Goal: Task Accomplishment & Management: Manage account settings

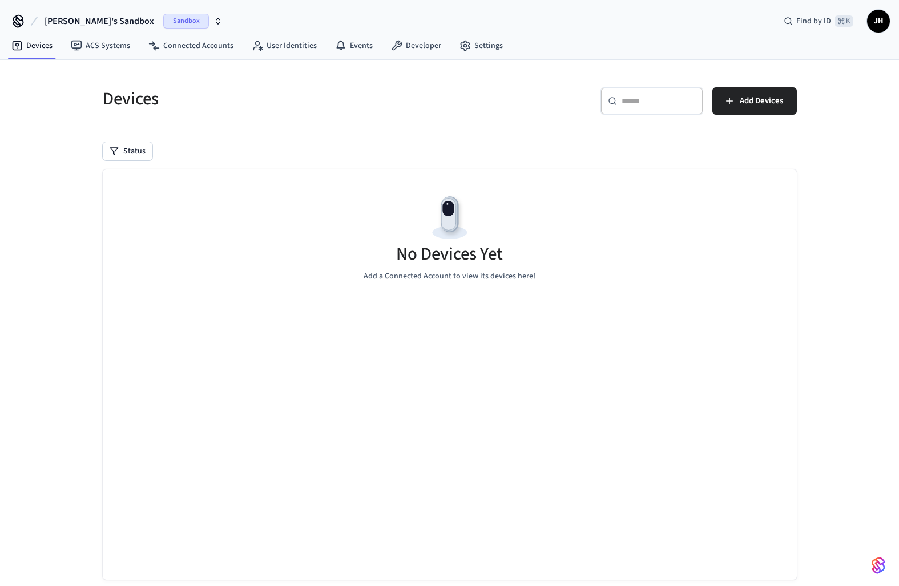
click at [163, 21] on span "Sandbox" at bounding box center [186, 21] width 46 height 15
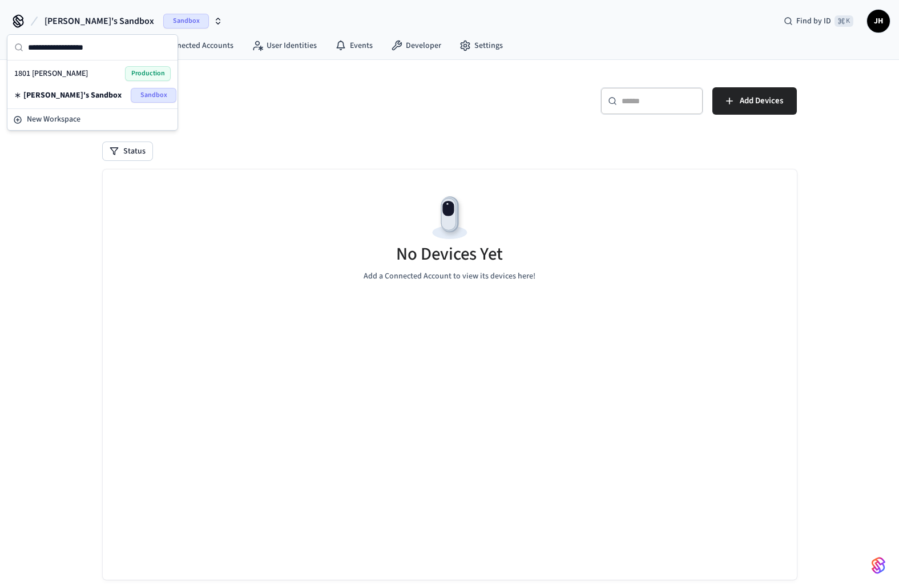
click at [90, 71] on div "1801 Howard Locks Production" at bounding box center [92, 73] width 156 height 15
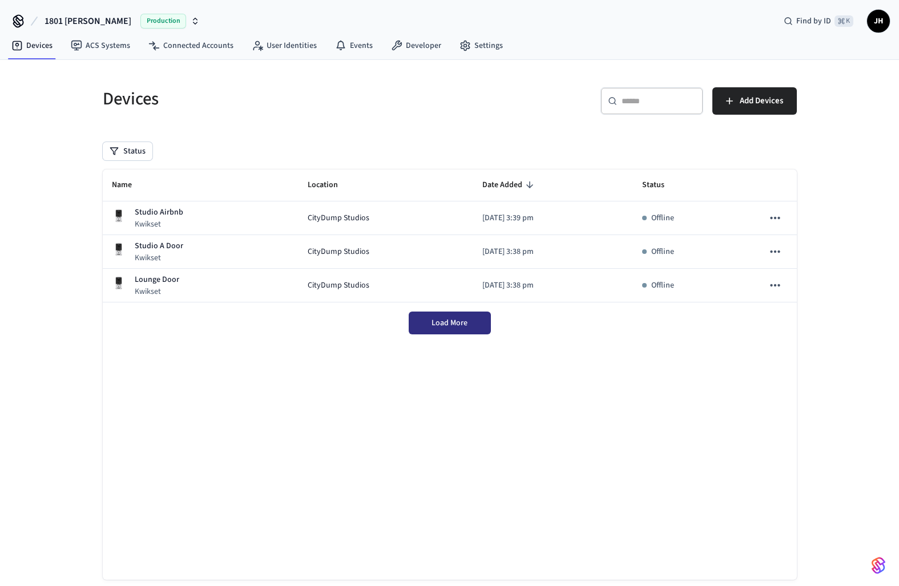
click at [468, 327] on button "Load More" at bounding box center [450, 323] width 82 height 23
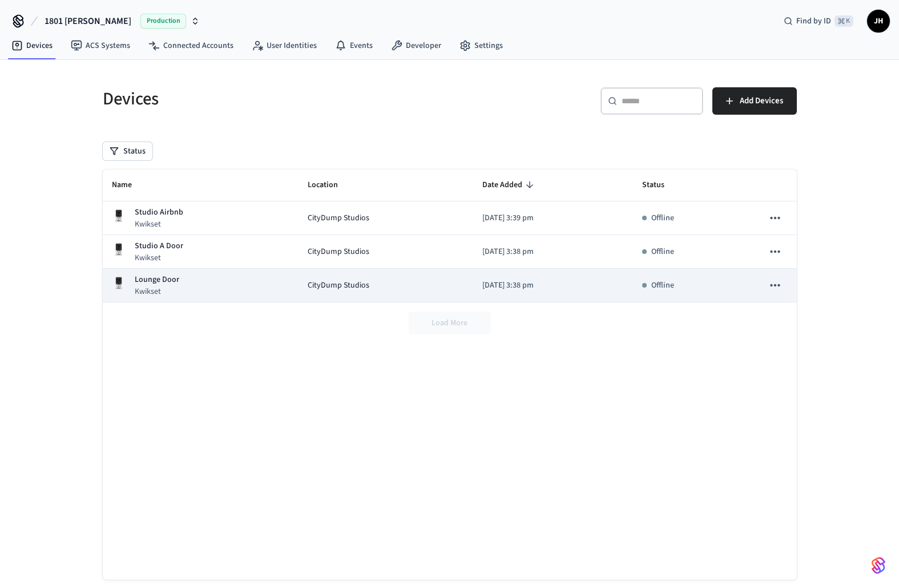
click at [772, 291] on icon "sticky table" at bounding box center [775, 285] width 15 height 15
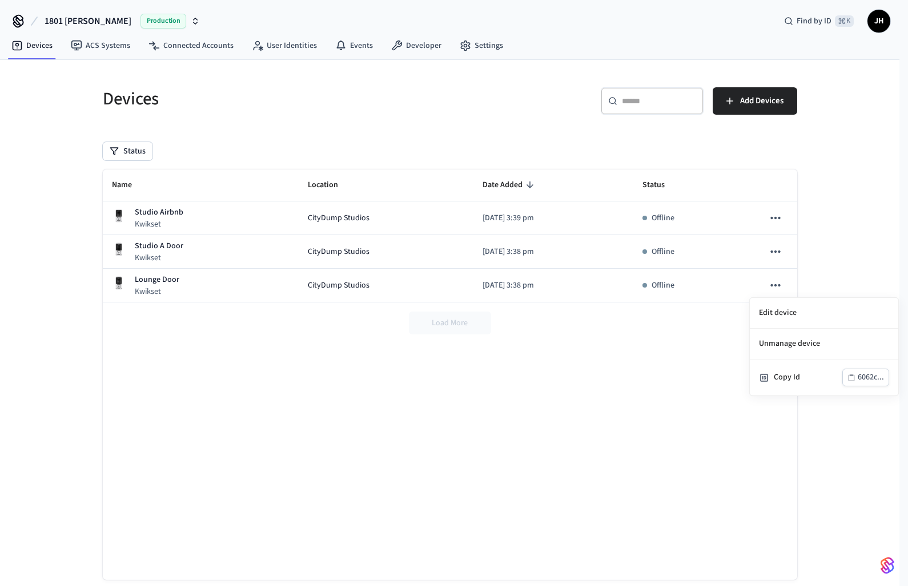
click at [690, 317] on div at bounding box center [454, 293] width 908 height 586
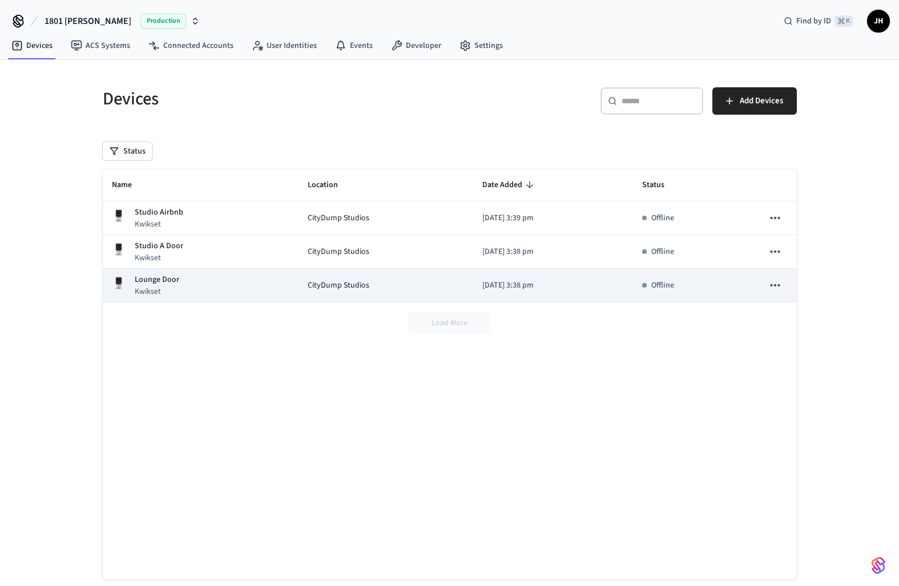
click at [489, 272] on td "[DATE] 3:38 pm" at bounding box center [553, 286] width 160 height 34
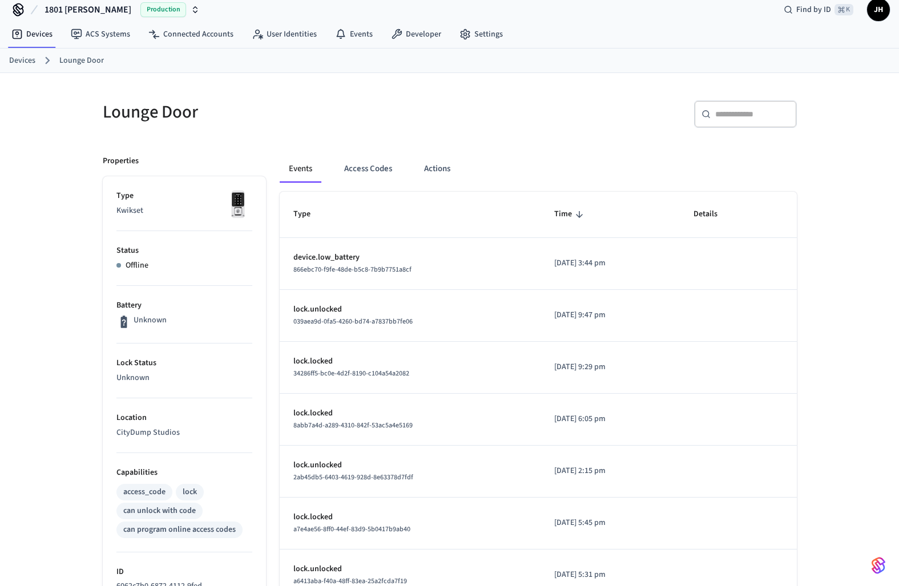
scroll to position [13, 0]
click at [151, 251] on p "Status" at bounding box center [184, 250] width 136 height 12
click at [138, 285] on li "Battery Unknown" at bounding box center [184, 314] width 136 height 58
click at [66, 57] on link "Lounge Door" at bounding box center [81, 60] width 45 height 12
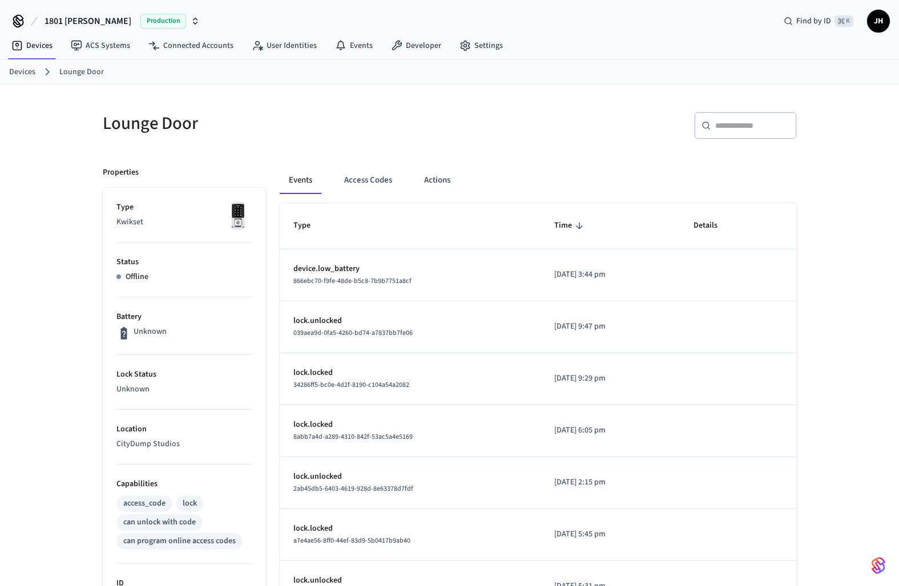
click at [35, 71] on ol "Devices Lounge Door" at bounding box center [454, 72] width 890 height 15
click at [28, 72] on link "Devices" at bounding box center [22, 72] width 26 height 12
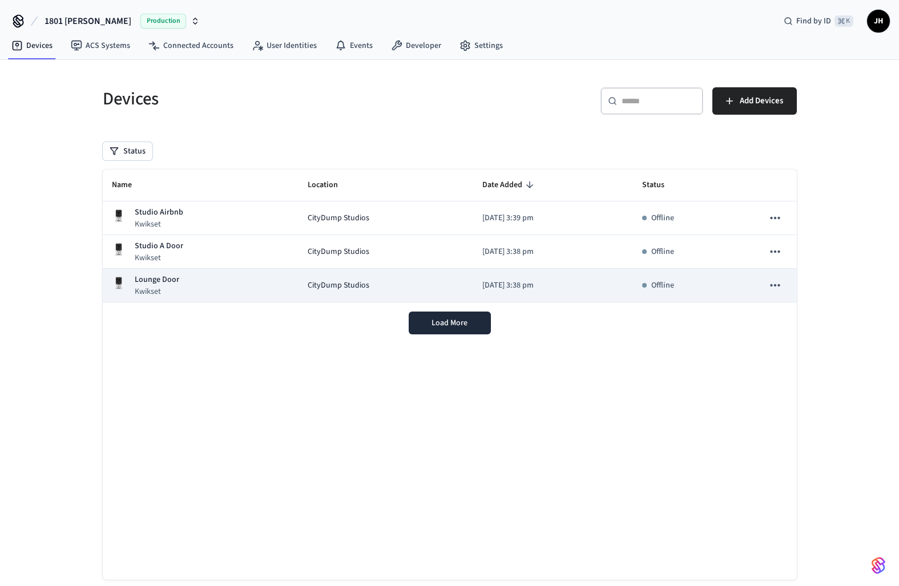
click at [308, 285] on span "CityDump Studios" at bounding box center [339, 286] width 62 height 12
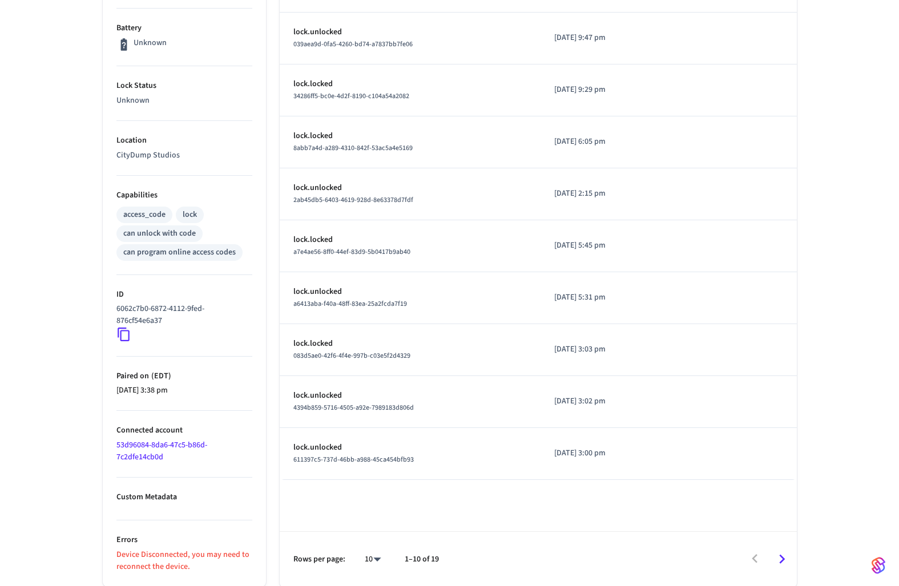
scroll to position [289, 0]
click at [185, 561] on p "Device Disconnected, you may need to reconnect the device." at bounding box center [184, 561] width 136 height 24
click at [184, 558] on p "Device Disconnected, you may need to reconnect the device." at bounding box center [184, 561] width 136 height 24
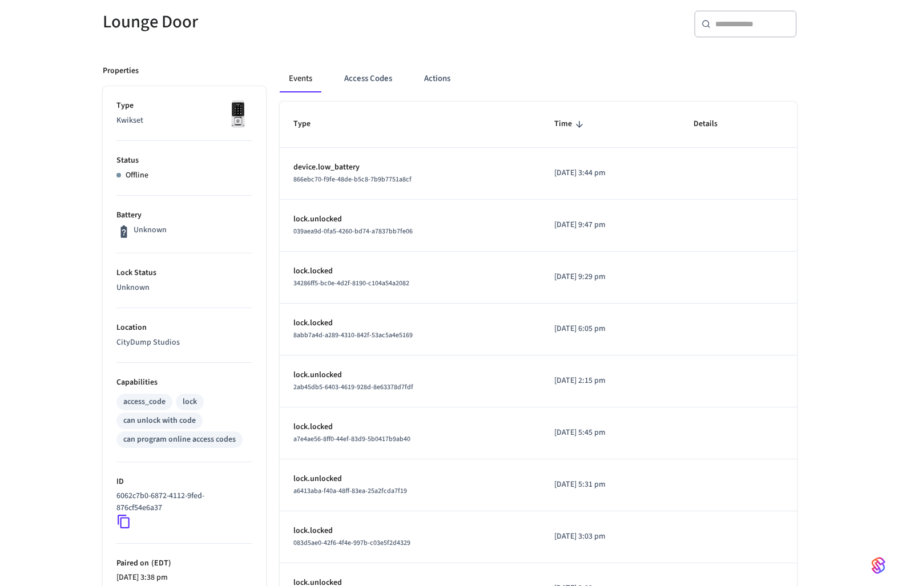
scroll to position [0, 0]
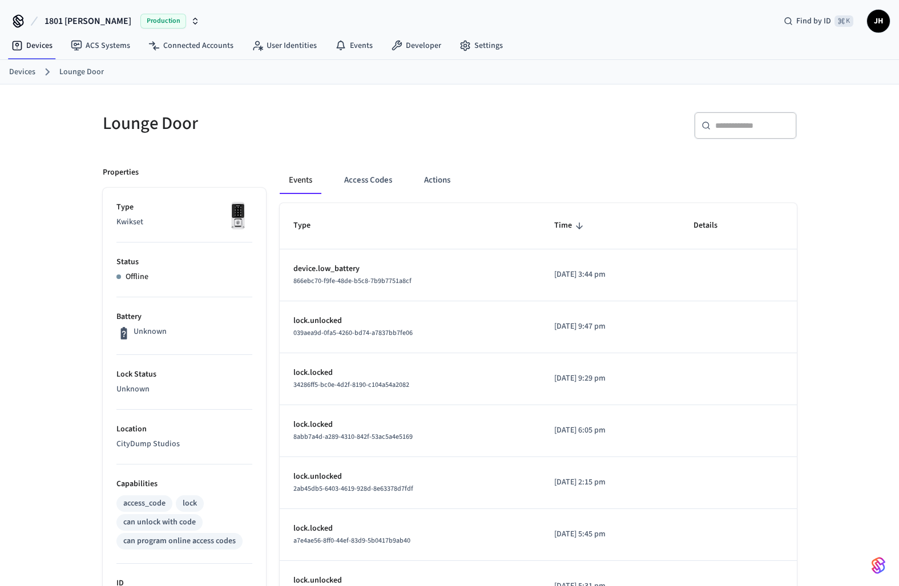
click at [29, 69] on link "Devices" at bounding box center [22, 72] width 26 height 12
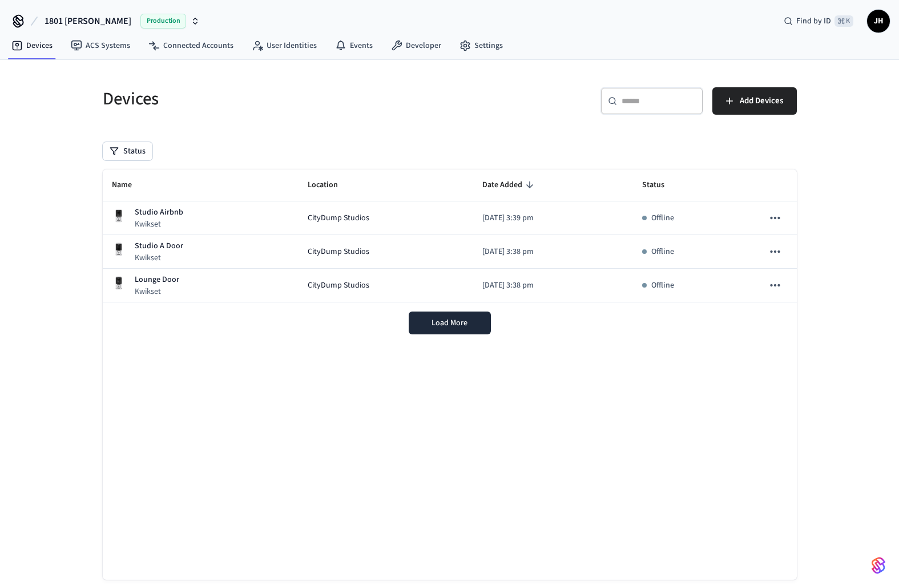
click at [397, 320] on div "Load More" at bounding box center [450, 323] width 694 height 41
click at [423, 327] on button "Load More" at bounding box center [450, 323] width 82 height 23
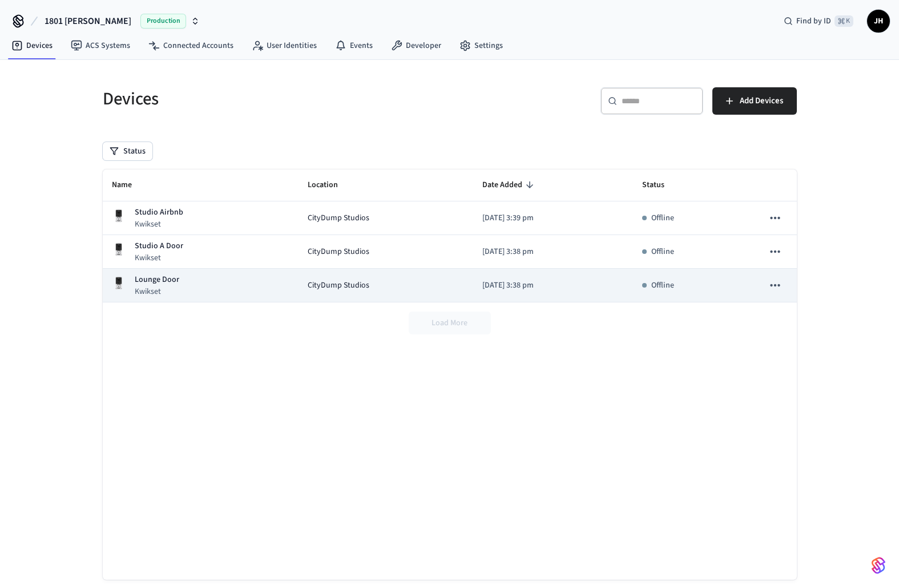
click at [332, 291] on span "CityDump Studios" at bounding box center [339, 286] width 62 height 12
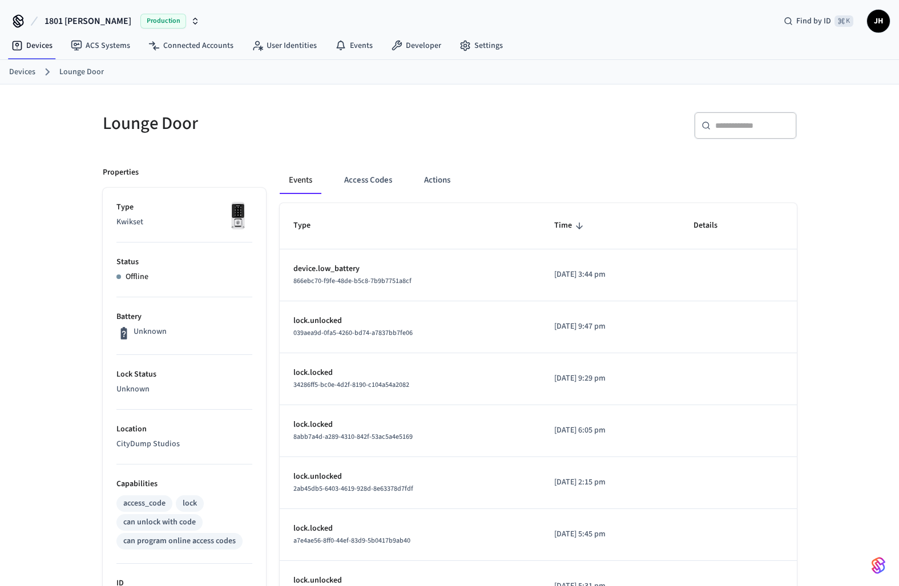
click at [80, 70] on link "Lounge Door" at bounding box center [81, 72] width 45 height 12
click at [28, 75] on link "Devices" at bounding box center [22, 72] width 26 height 12
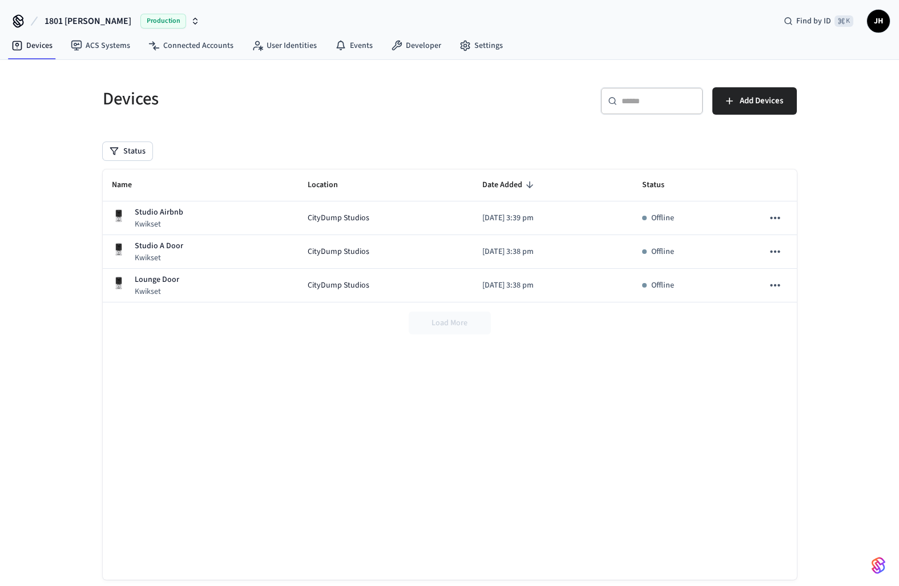
click at [28, 75] on div "Devices ​ ​ Add Devices Status Name Location Date Added Status Studio Airbnb Kw…" at bounding box center [449, 335] width 899 height 550
click at [54, 75] on div "Devices ​ ​ Add Devices Status Name Location Date Added Status Studio Airbnb Kw…" at bounding box center [449, 335] width 899 height 550
click at [96, 47] on link "ACS Systems" at bounding box center [101, 45] width 78 height 21
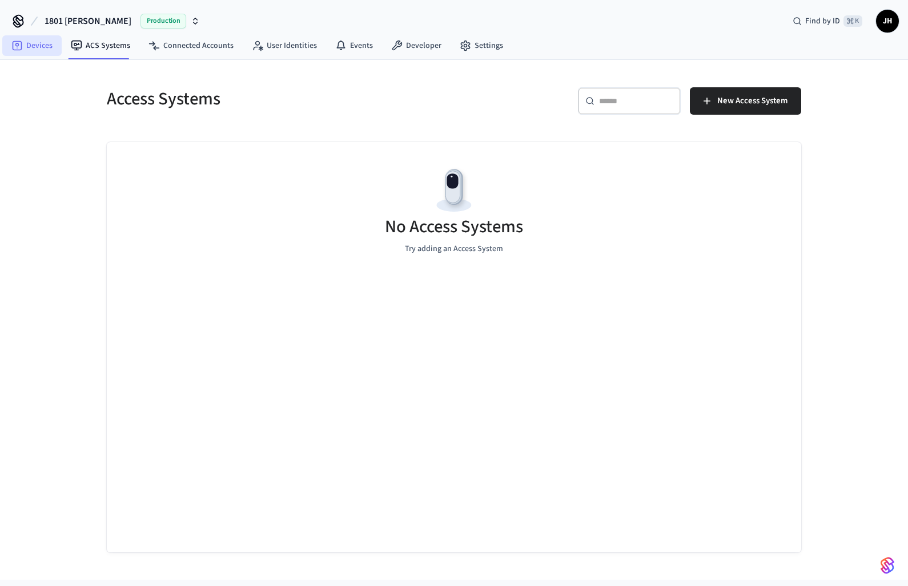
click at [32, 45] on link "Devices" at bounding box center [31, 45] width 59 height 21
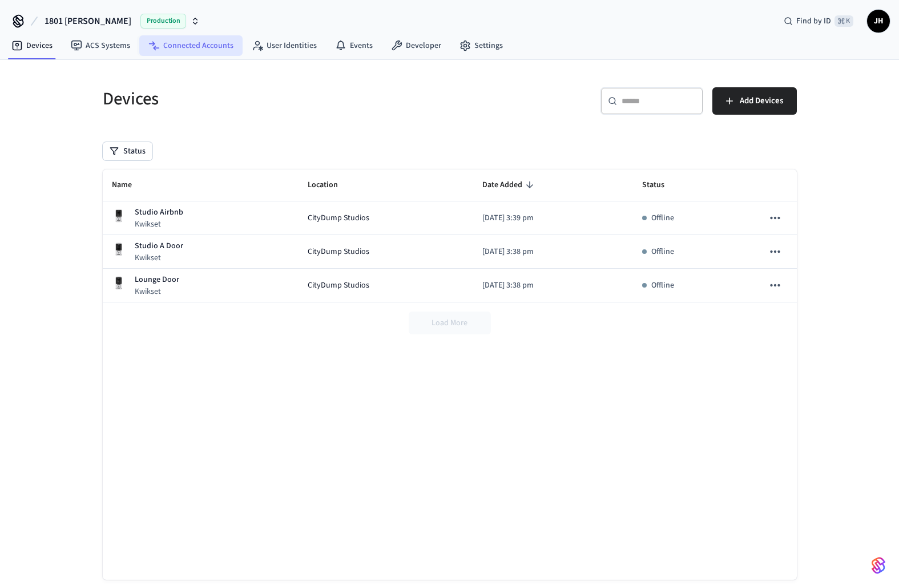
click at [182, 51] on link "Connected Accounts" at bounding box center [190, 45] width 103 height 21
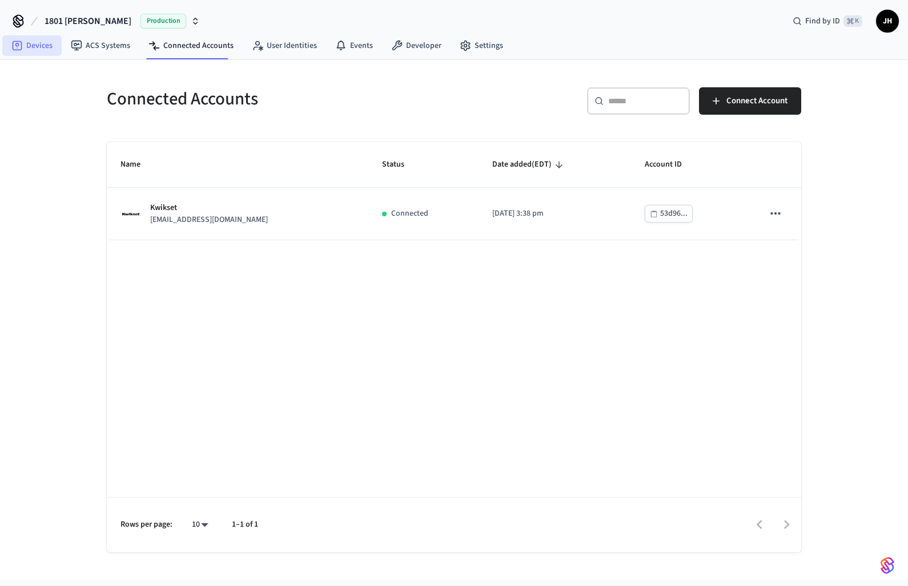
click at [40, 47] on link "Devices" at bounding box center [31, 45] width 59 height 21
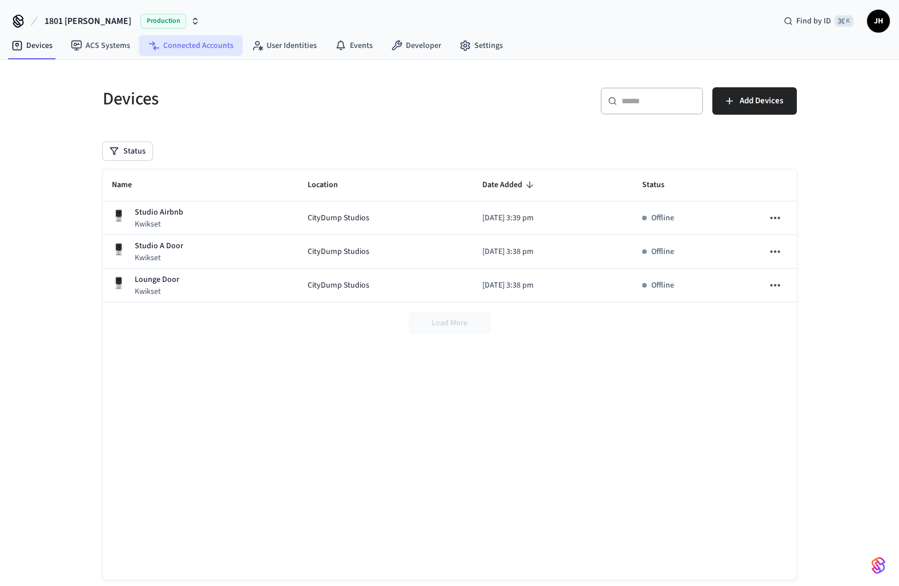
click at [178, 53] on link "Connected Accounts" at bounding box center [190, 45] width 103 height 21
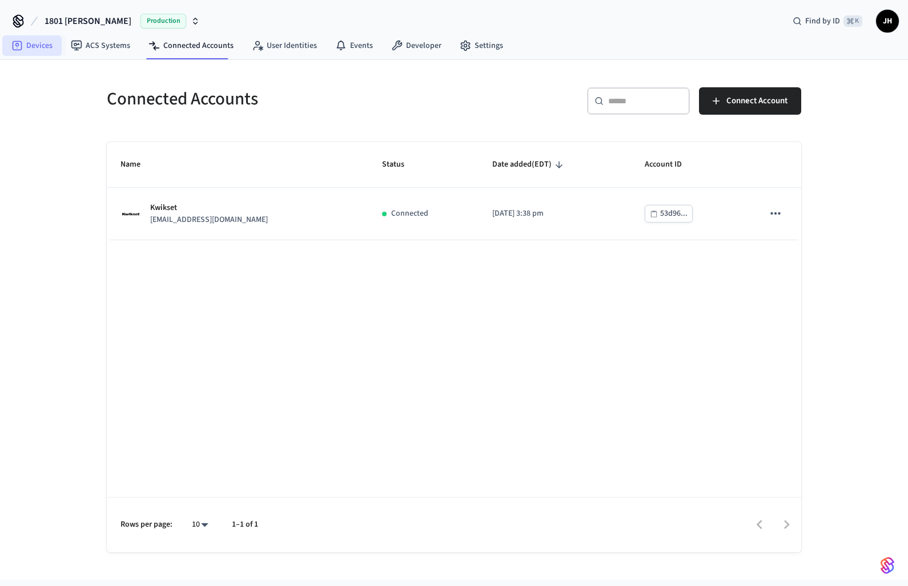
click at [45, 52] on link "Devices" at bounding box center [31, 45] width 59 height 21
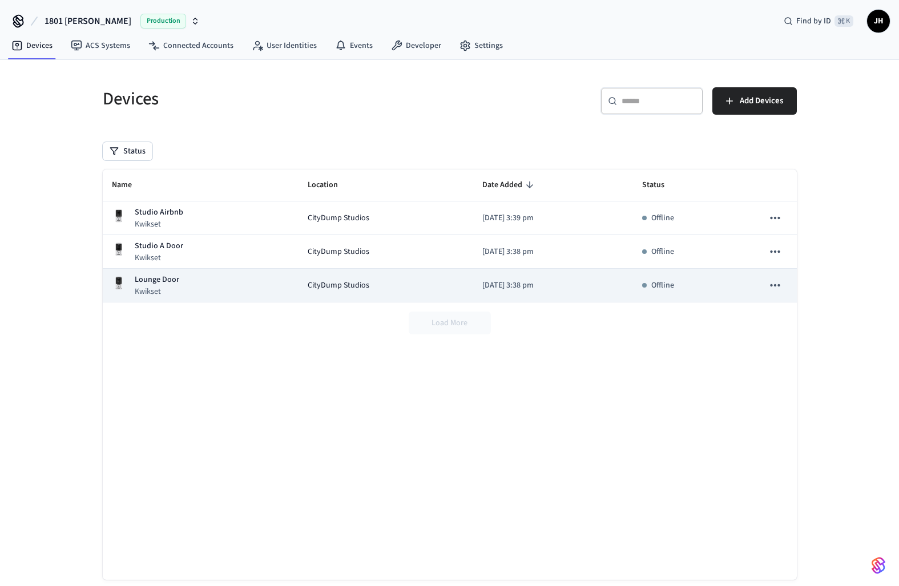
click at [194, 288] on div "Lounge Door Kwikset" at bounding box center [201, 285] width 178 height 23
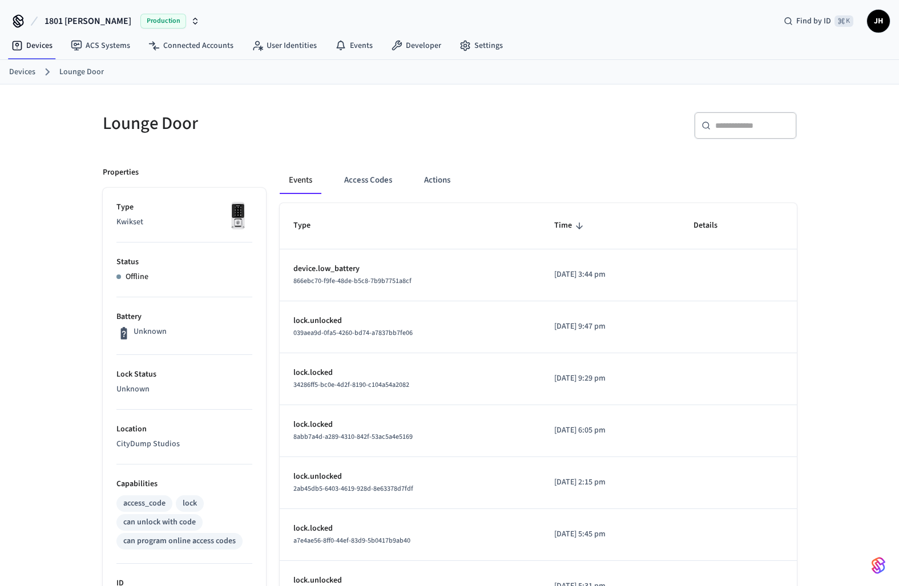
click at [144, 284] on li "Status Offline" at bounding box center [184, 270] width 136 height 55
click at [121, 277] on div "Offline" at bounding box center [184, 277] width 136 height 12
click at [141, 208] on p "Type" at bounding box center [184, 208] width 136 height 12
click at [219, 210] on p "Type" at bounding box center [184, 208] width 136 height 12
click at [227, 208] on img at bounding box center [238, 216] width 29 height 29
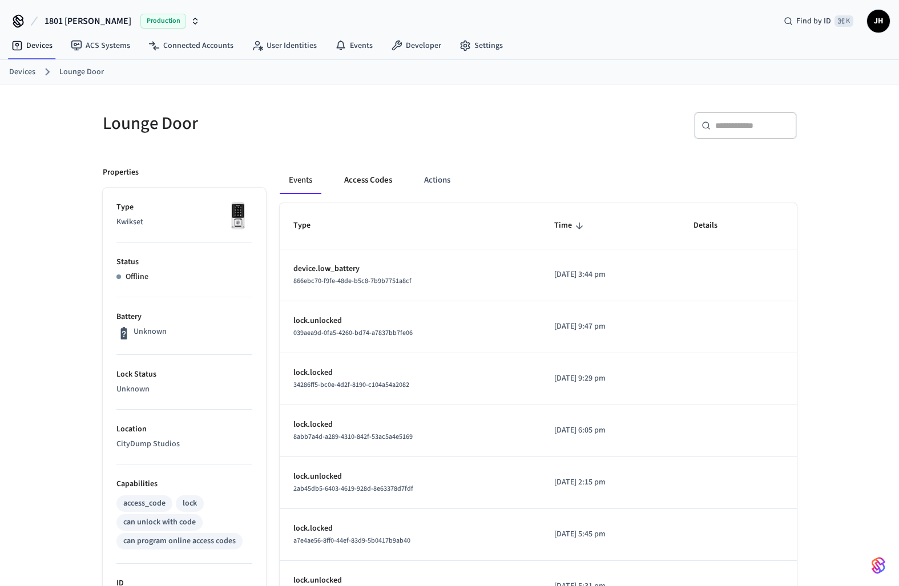
click at [398, 183] on button "Access Codes" at bounding box center [368, 180] width 66 height 27
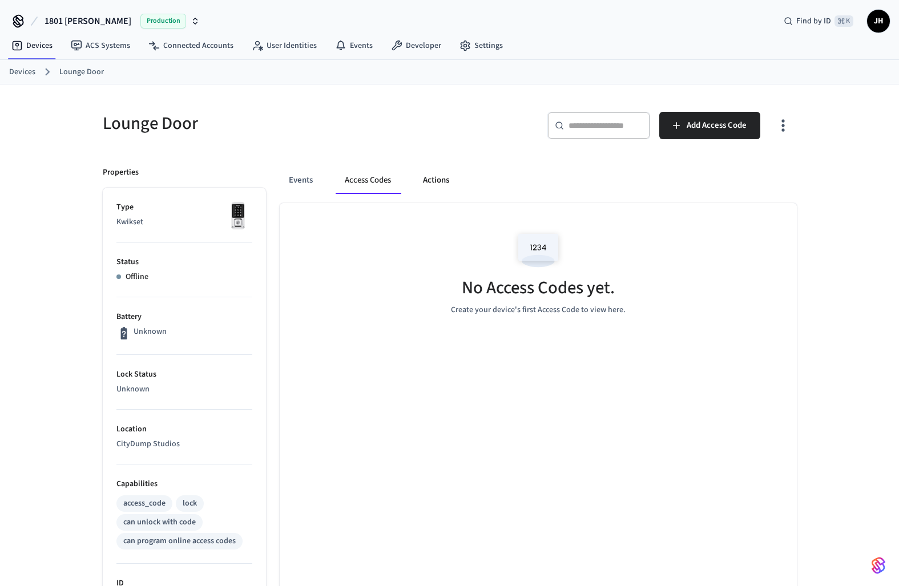
click at [425, 185] on button "Actions" at bounding box center [436, 180] width 45 height 27
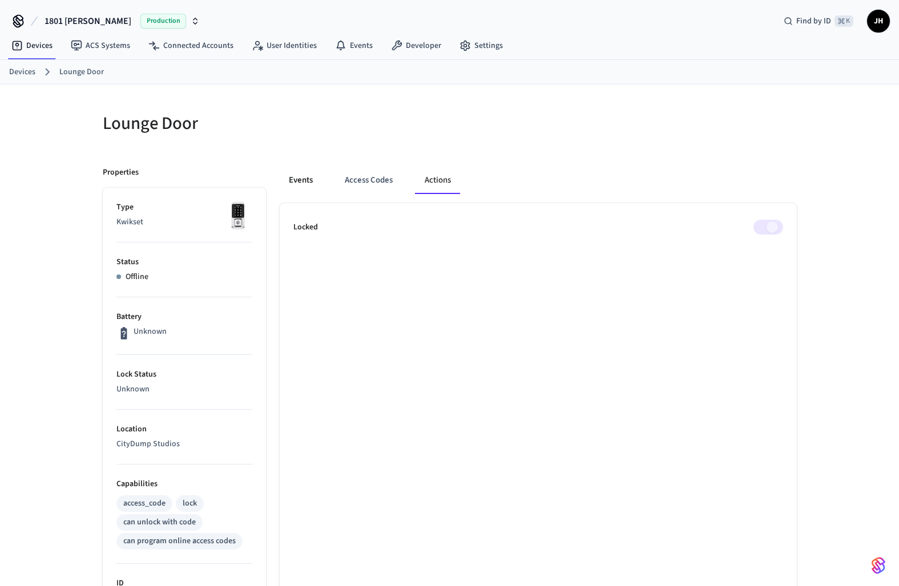
click at [300, 186] on button "Events" at bounding box center [301, 180] width 42 height 27
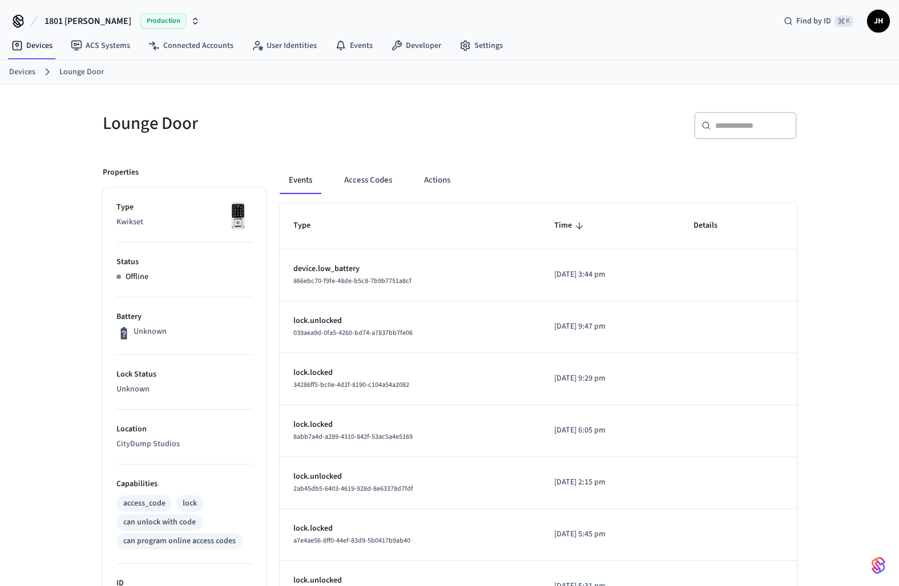
click at [25, 75] on link "Devices" at bounding box center [22, 72] width 26 height 12
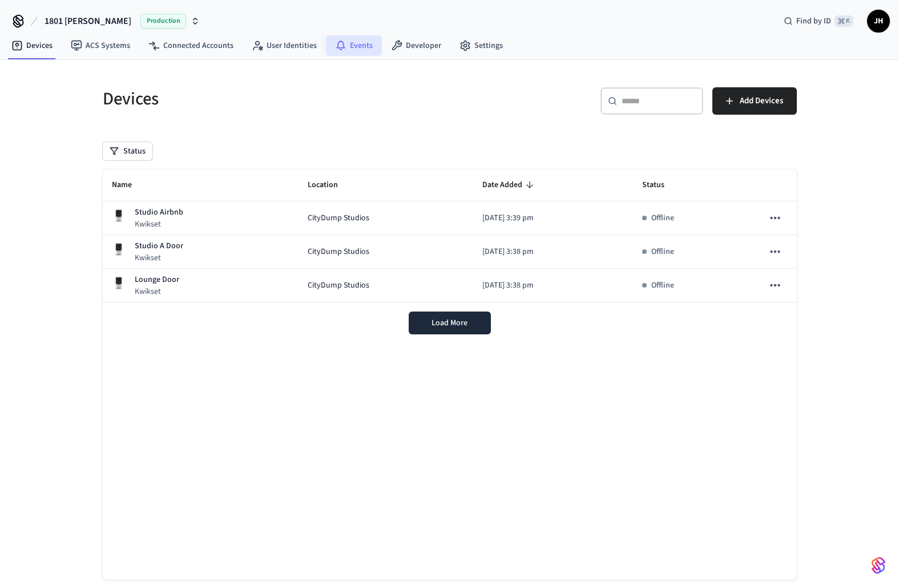
click at [361, 48] on link "Events" at bounding box center [354, 45] width 56 height 21
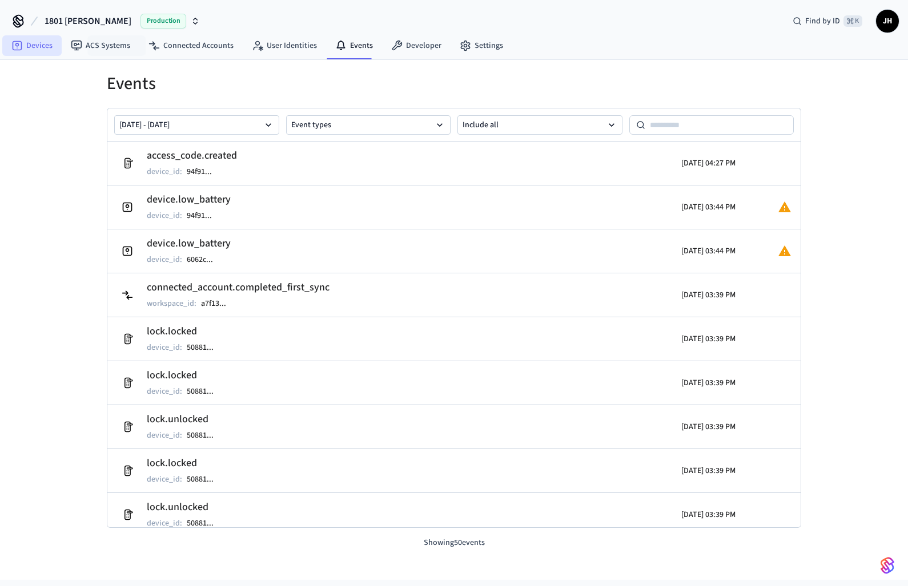
click at [33, 47] on link "Devices" at bounding box center [31, 45] width 59 height 21
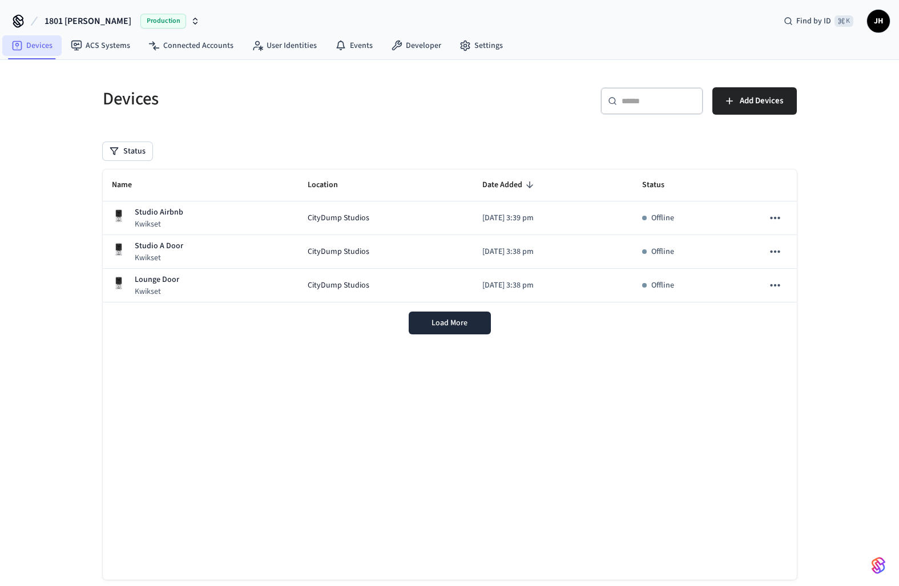
click at [33, 47] on link "Devices" at bounding box center [31, 45] width 59 height 21
click at [420, 326] on button "Load More" at bounding box center [450, 323] width 82 height 23
click at [409, 404] on div "Name Location Date Added Status Studio Airbnb Kwikset CityDump Studios 2025/09/…" at bounding box center [450, 375] width 694 height 410
click at [437, 317] on div "Load More" at bounding box center [450, 323] width 694 height 41
click at [126, 41] on link "ACS Systems" at bounding box center [101, 45] width 78 height 21
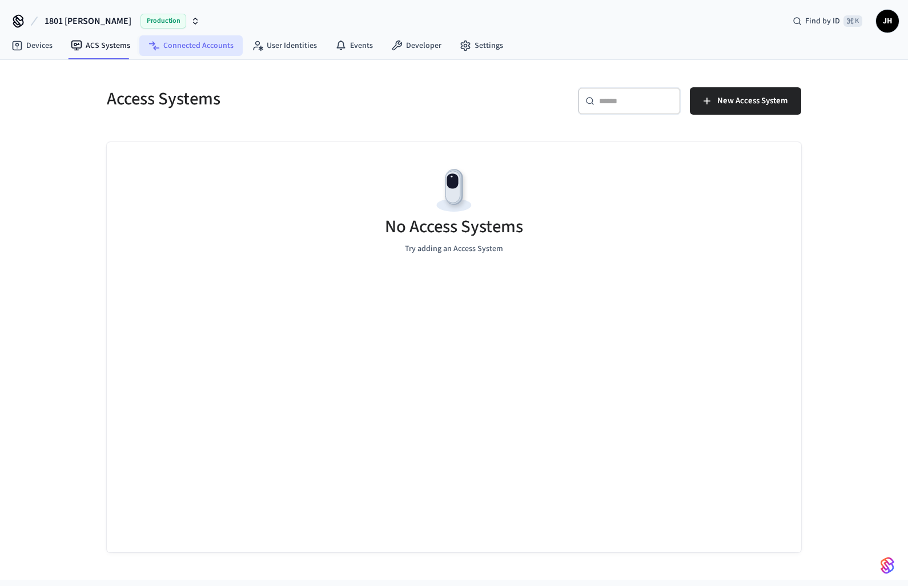
click at [158, 45] on link "Connected Accounts" at bounding box center [190, 45] width 103 height 21
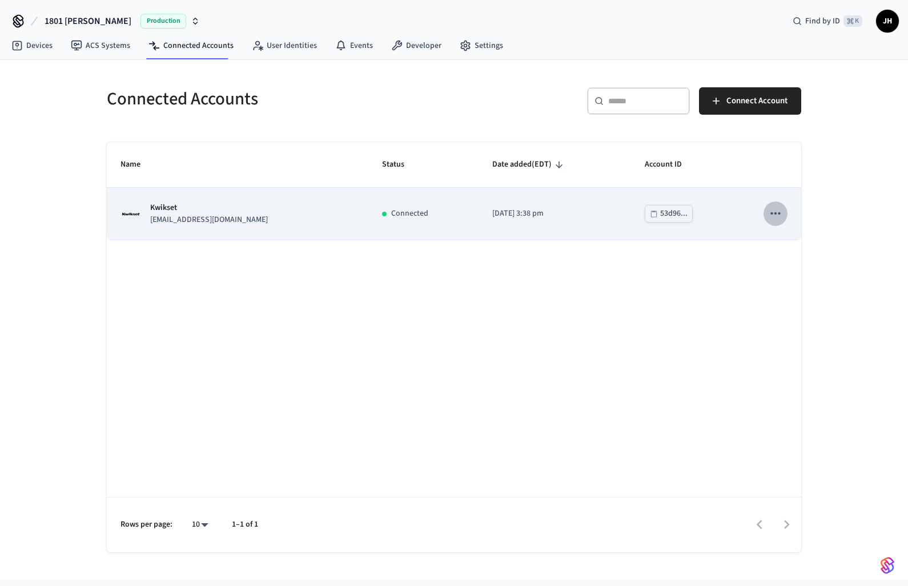
click at [770, 215] on icon "sticky table" at bounding box center [775, 213] width 15 height 15
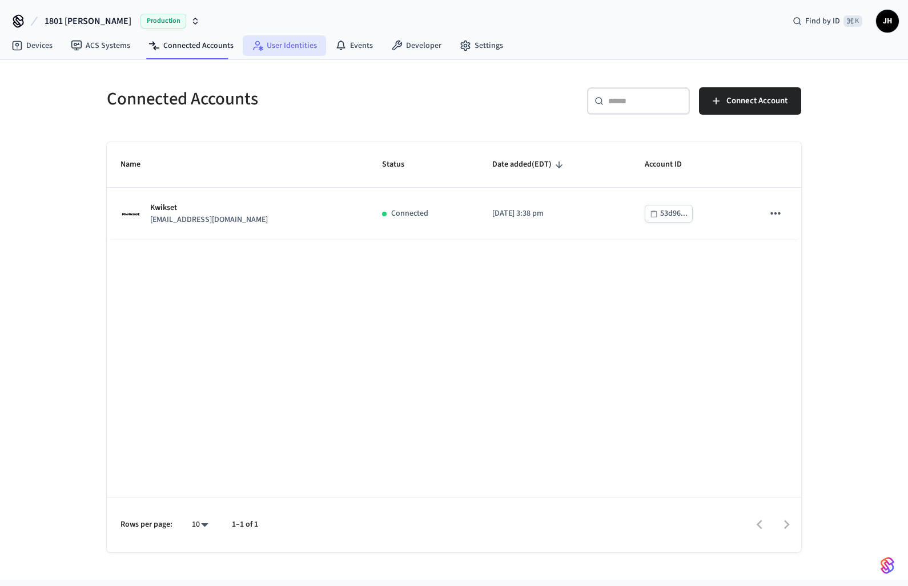
click at [259, 47] on icon at bounding box center [261, 48] width 5 height 5
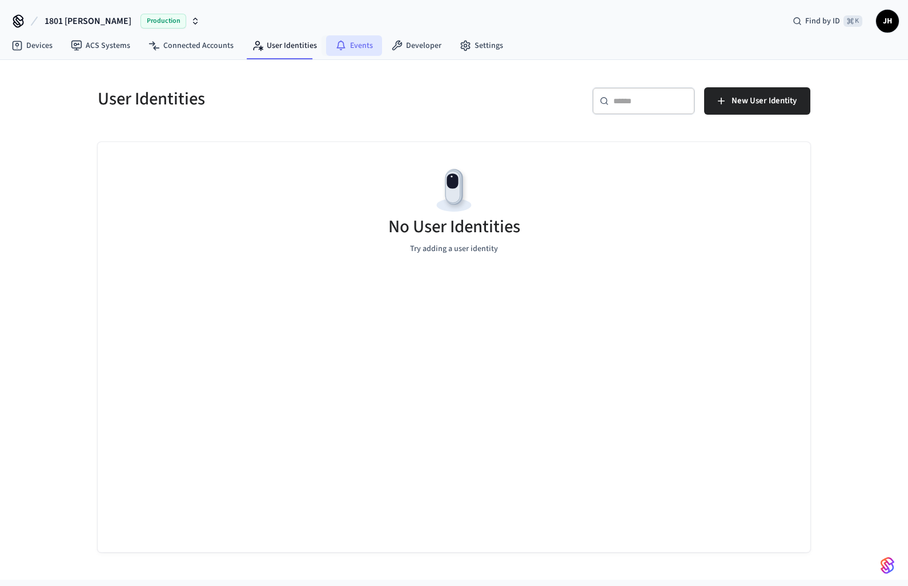
click at [346, 47] on link "Events" at bounding box center [354, 45] width 56 height 21
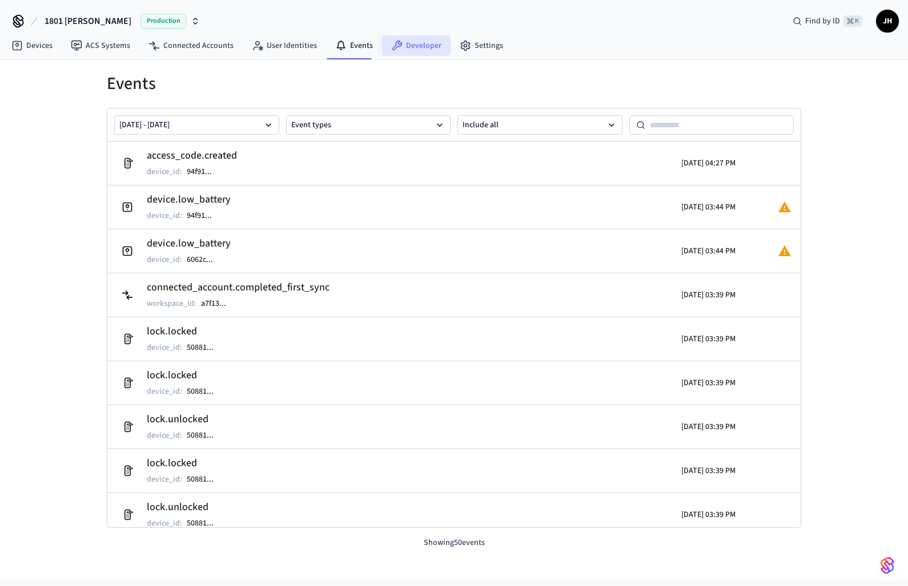
click at [443, 45] on link "Developer" at bounding box center [416, 45] width 69 height 21
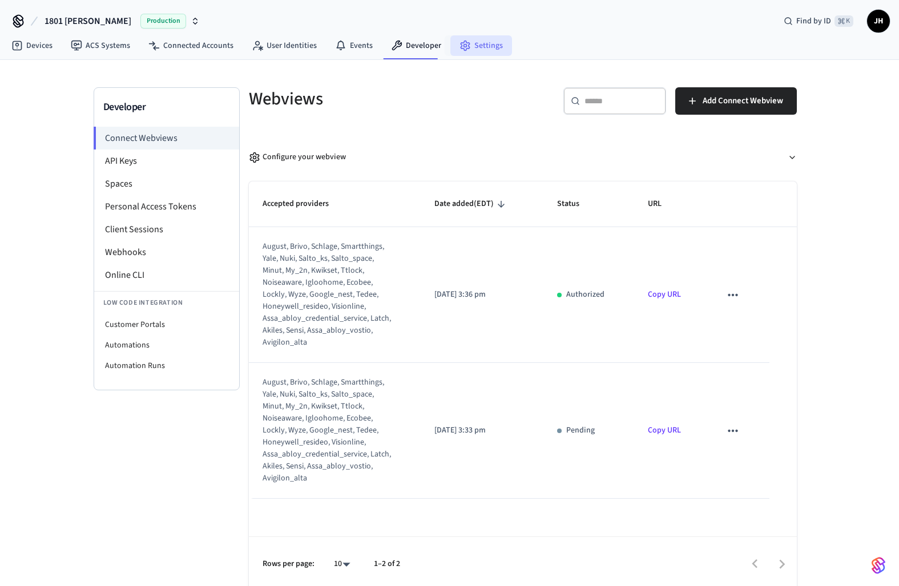
click at [473, 50] on link "Settings" at bounding box center [481, 45] width 62 height 21
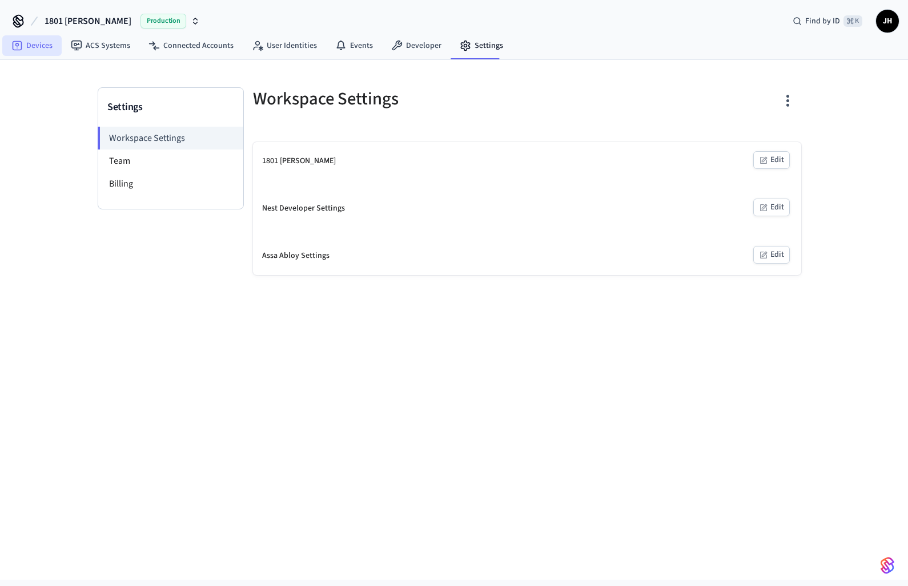
click at [41, 47] on link "Devices" at bounding box center [31, 45] width 59 height 21
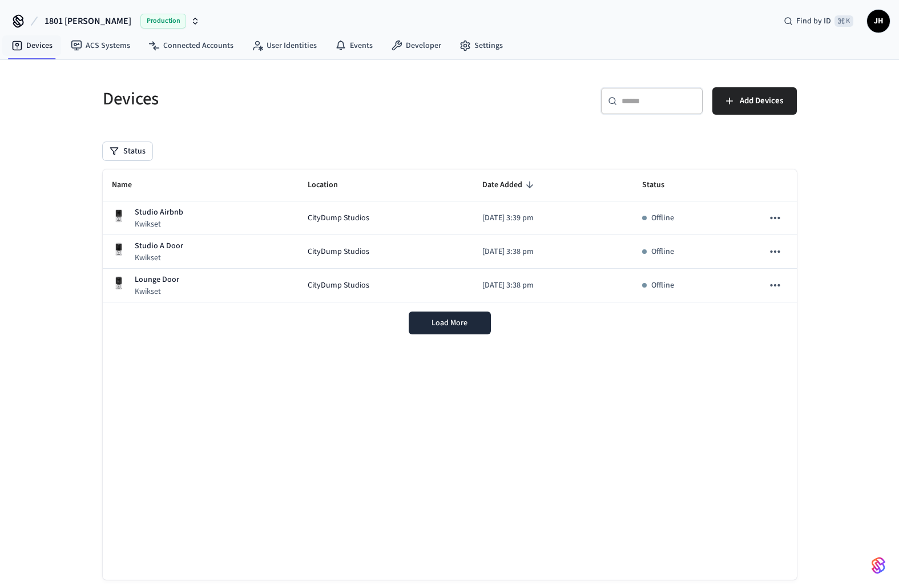
click at [41, 47] on link "Devices" at bounding box center [31, 45] width 59 height 21
click at [434, 328] on span "Load More" at bounding box center [450, 322] width 36 height 11
click at [79, 19] on span "1801 Howard Locks" at bounding box center [88, 21] width 87 height 14
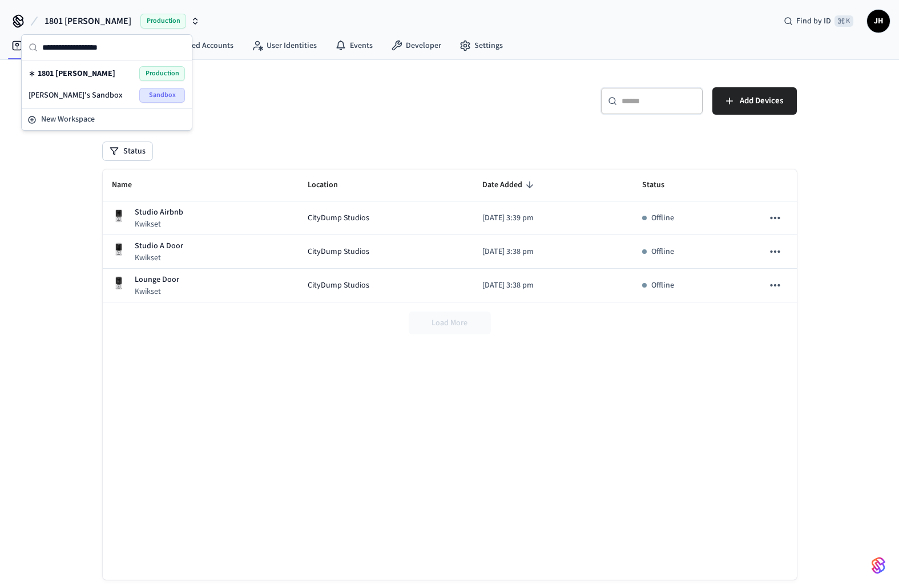
click at [244, 77] on div "Devices" at bounding box center [266, 99] width 354 height 50
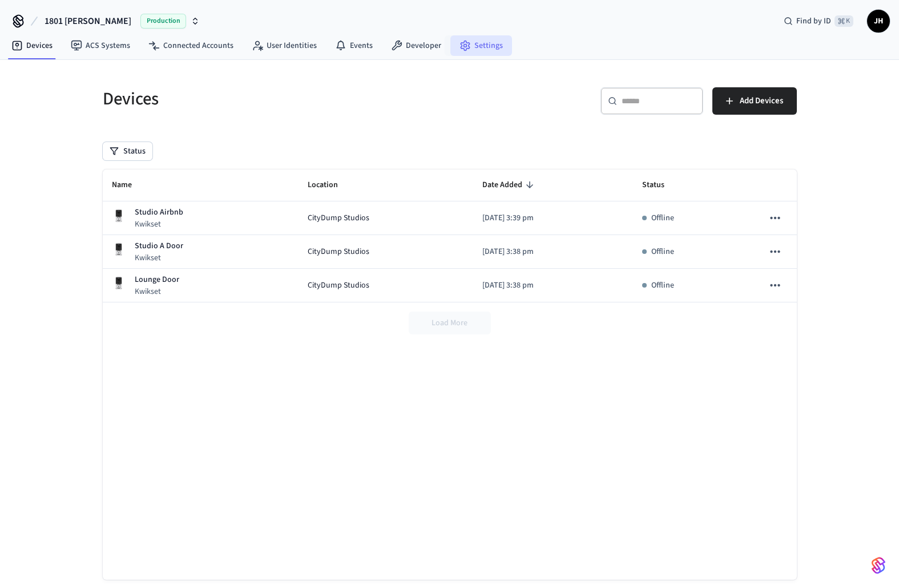
click at [481, 44] on link "Settings" at bounding box center [481, 45] width 62 height 21
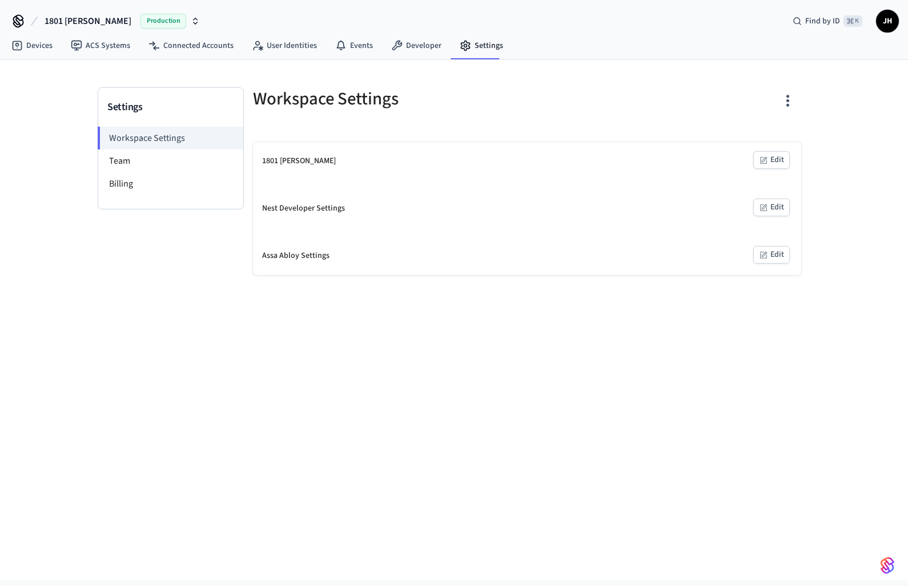
click at [768, 160] on button "Edit" at bounding box center [771, 160] width 37 height 18
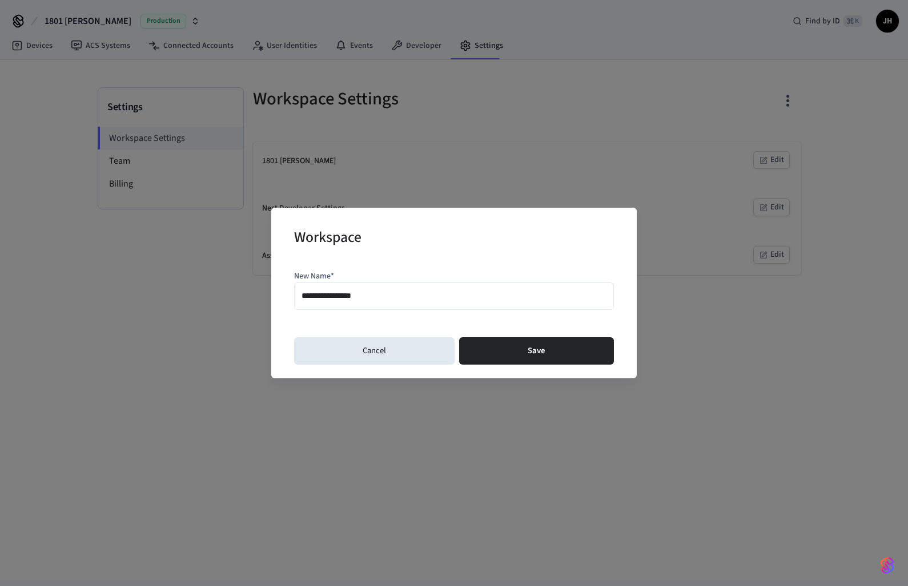
drag, startPoint x: 390, startPoint y: 300, endPoint x: 277, endPoint y: 297, distance: 113.1
click at [277, 297] on div "**********" at bounding box center [453, 293] width 365 height 170
type input "**********"
click at [488, 352] on button "Save" at bounding box center [536, 350] width 155 height 27
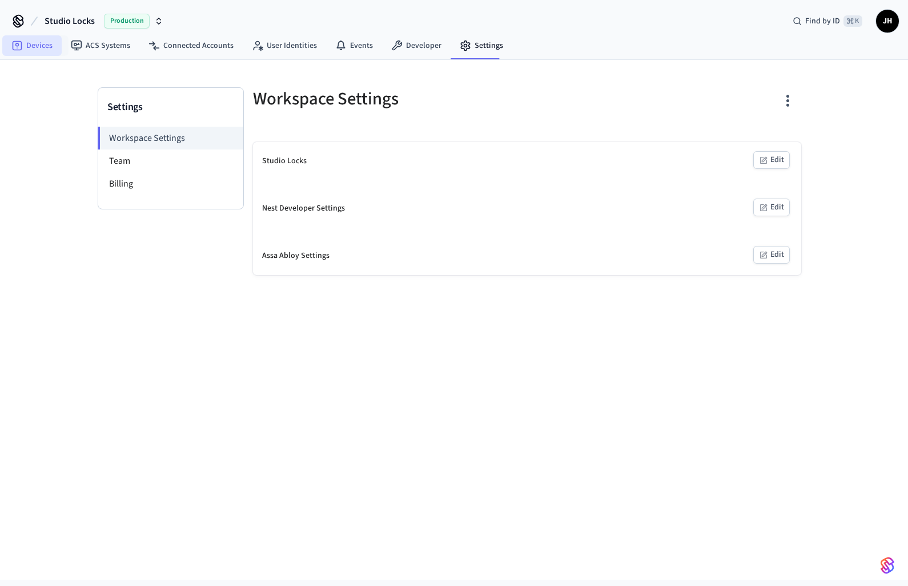
click at [29, 46] on link "Devices" at bounding box center [31, 45] width 59 height 21
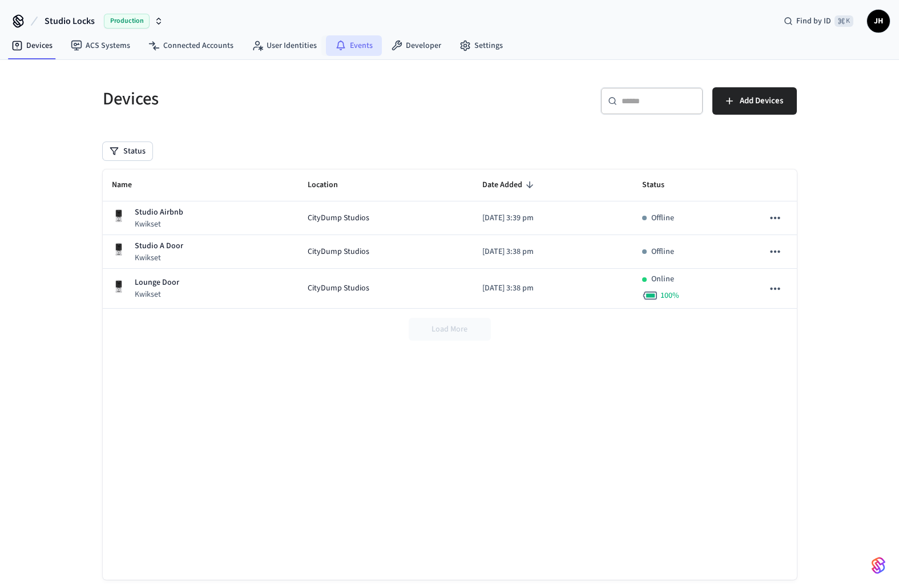
click at [347, 47] on link "Events" at bounding box center [354, 45] width 56 height 21
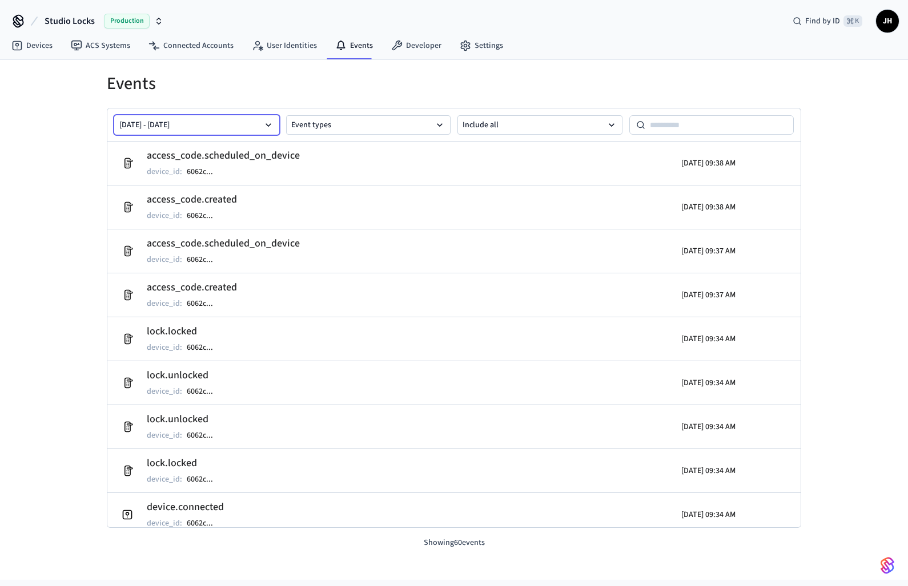
click at [260, 126] on button "Sep 19 2025 - Sep 26 2025" at bounding box center [196, 124] width 165 height 19
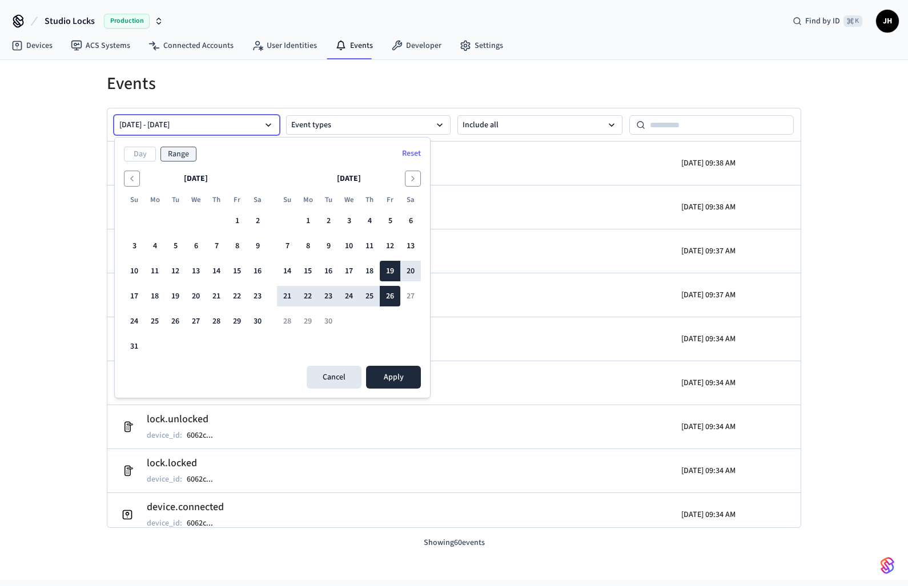
click at [266, 110] on div "Sep 19 2025 - Sep 26 2025 Event types Include all" at bounding box center [453, 124] width 693 height 33
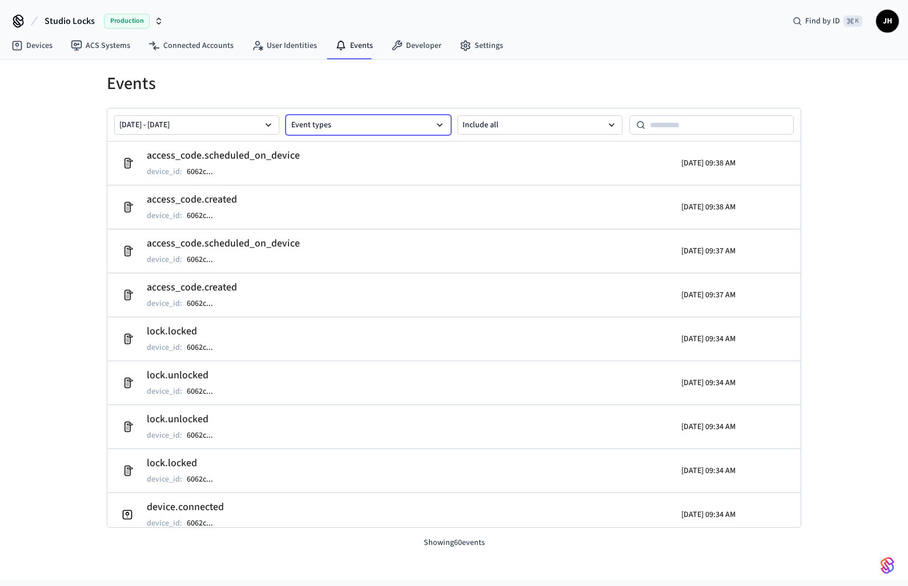
click at [314, 125] on button "Event types" at bounding box center [368, 124] width 165 height 19
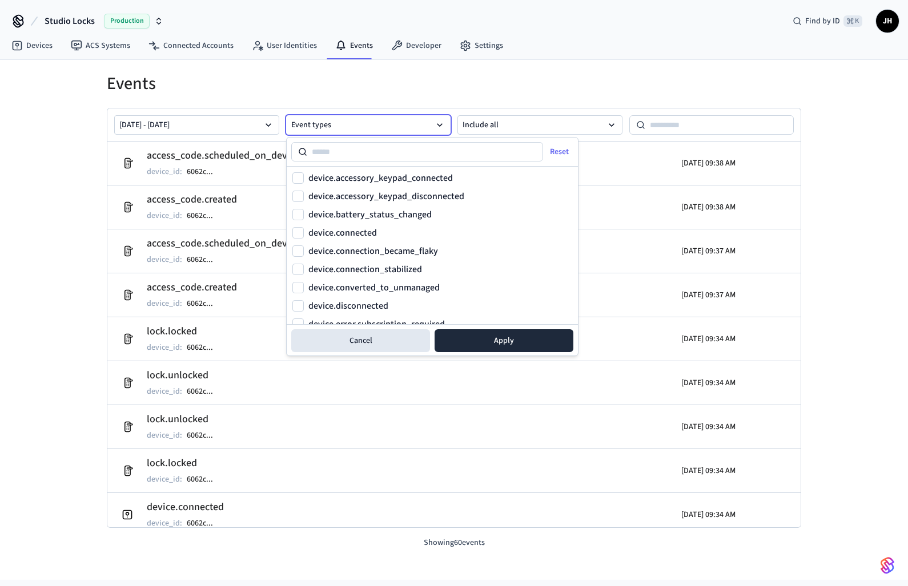
click at [314, 125] on button "Event types" at bounding box center [368, 124] width 165 height 19
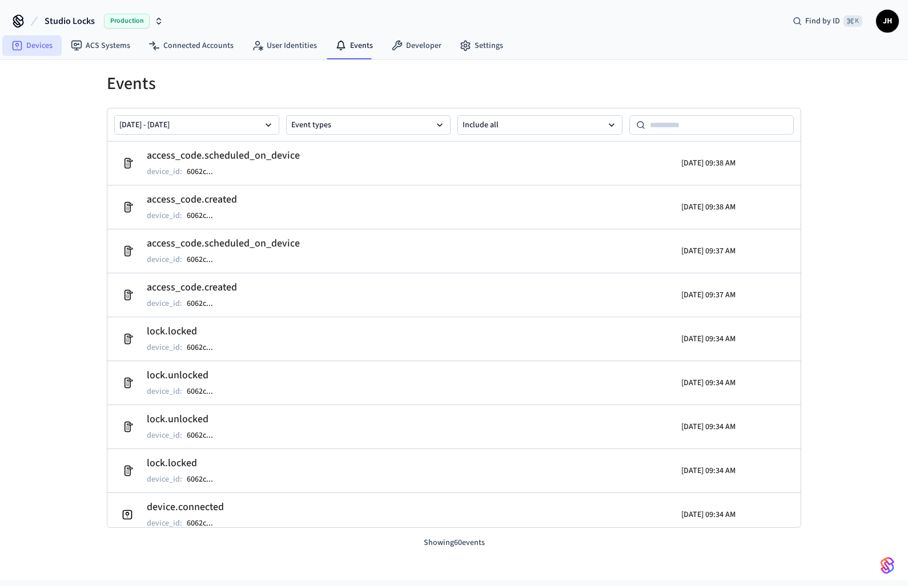
click at [41, 47] on link "Devices" at bounding box center [31, 45] width 59 height 21
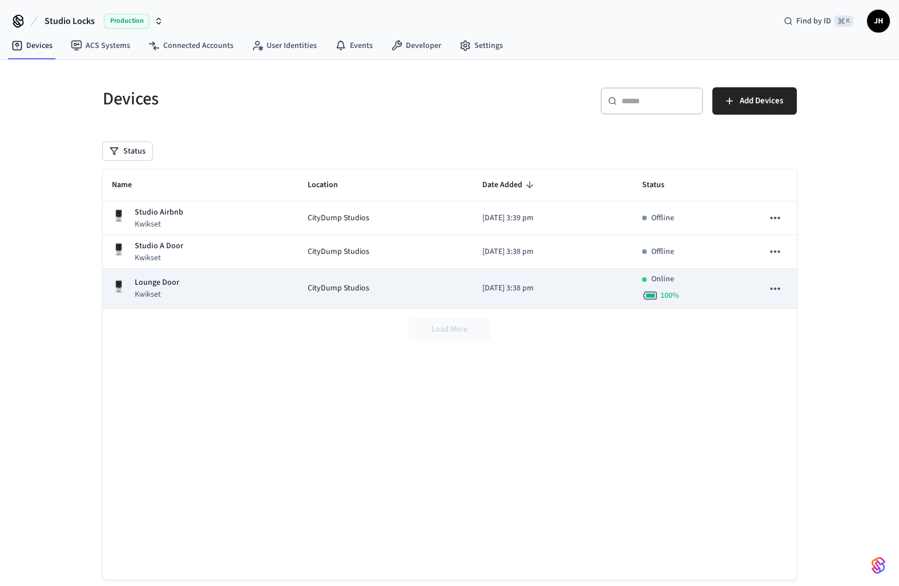
click at [217, 308] on td "Lounge Door Kwikset" at bounding box center [201, 289] width 196 height 40
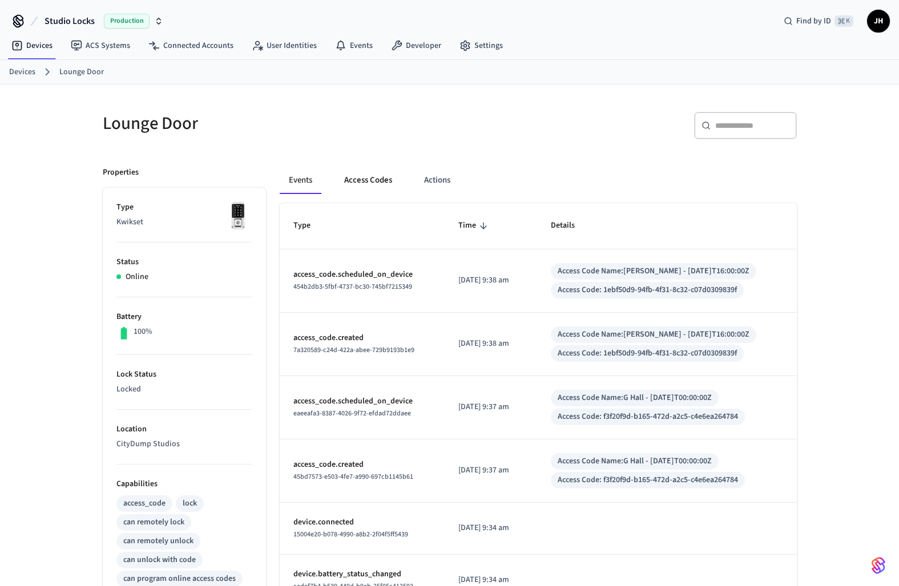
click at [369, 171] on button "Access Codes" at bounding box center [368, 180] width 66 height 27
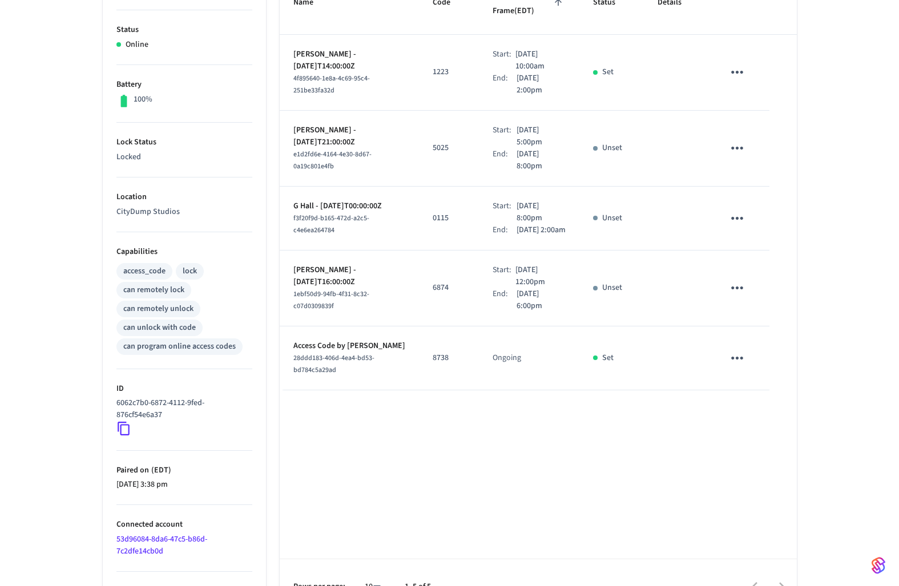
scroll to position [143, 0]
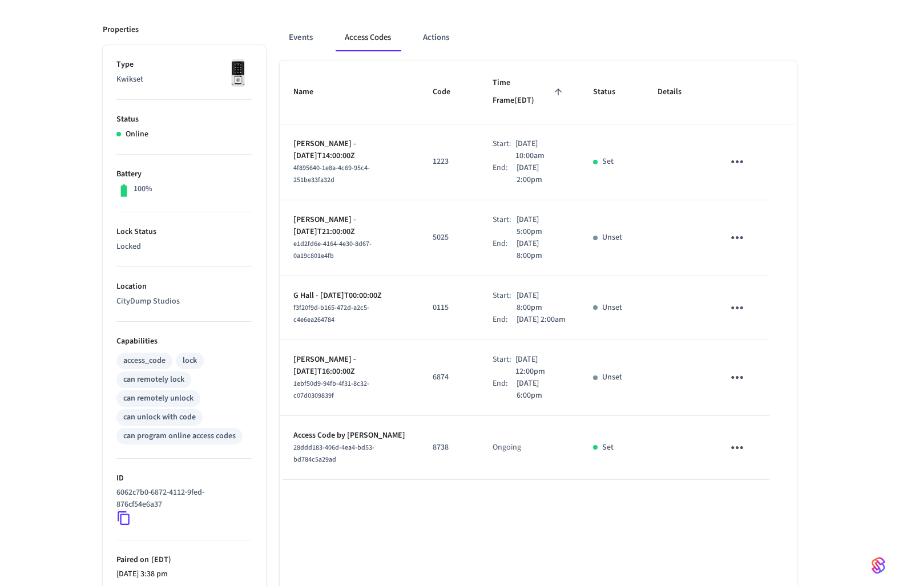
click at [740, 446] on icon "sticky table" at bounding box center [737, 448] width 18 height 18
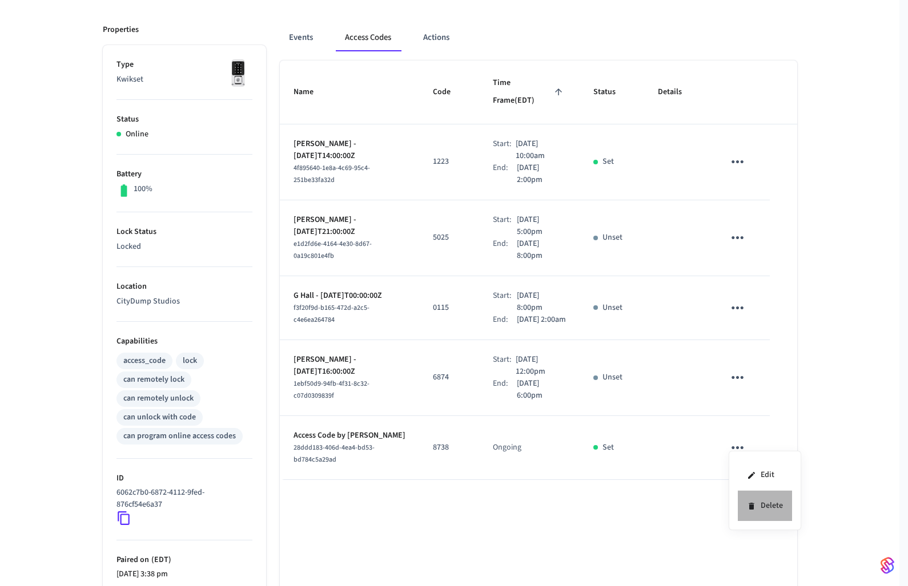
click at [755, 508] on icon at bounding box center [751, 506] width 9 height 9
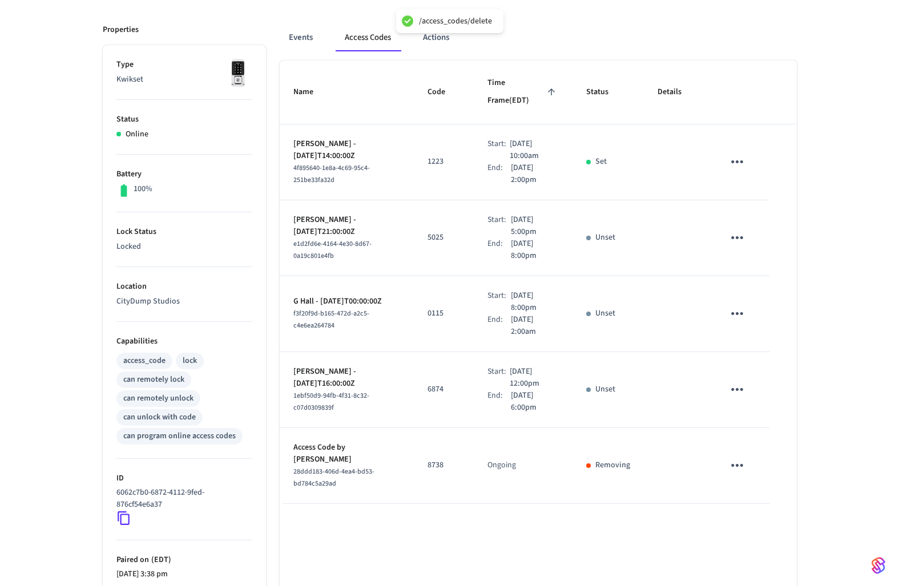
click at [735, 385] on button "sticky table" at bounding box center [737, 389] width 27 height 27
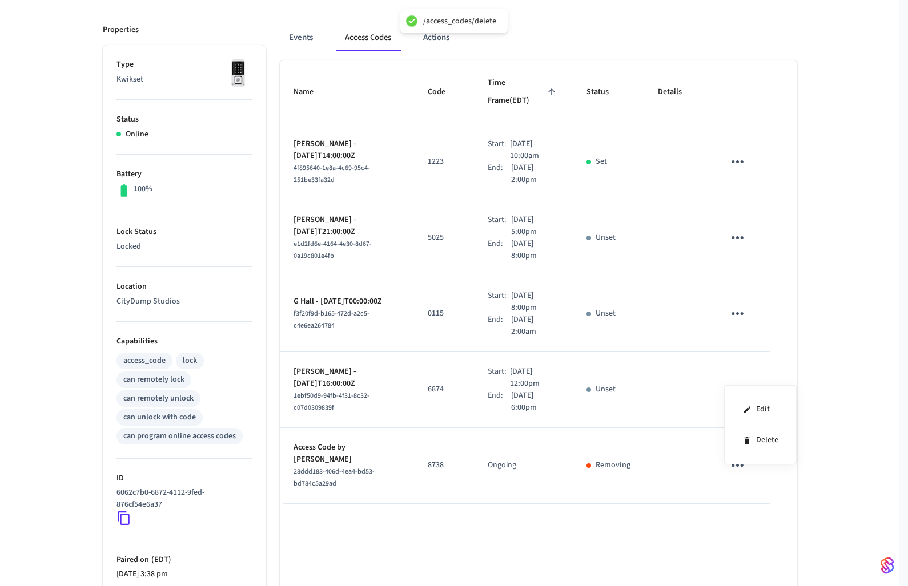
click at [735, 376] on div at bounding box center [454, 293] width 908 height 586
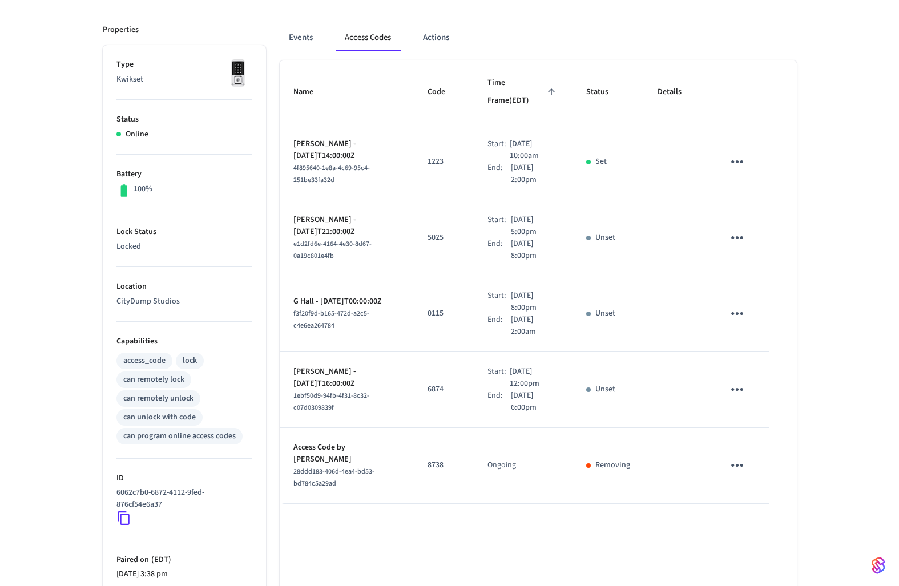
click at [735, 381] on icon "sticky table" at bounding box center [737, 390] width 18 height 18
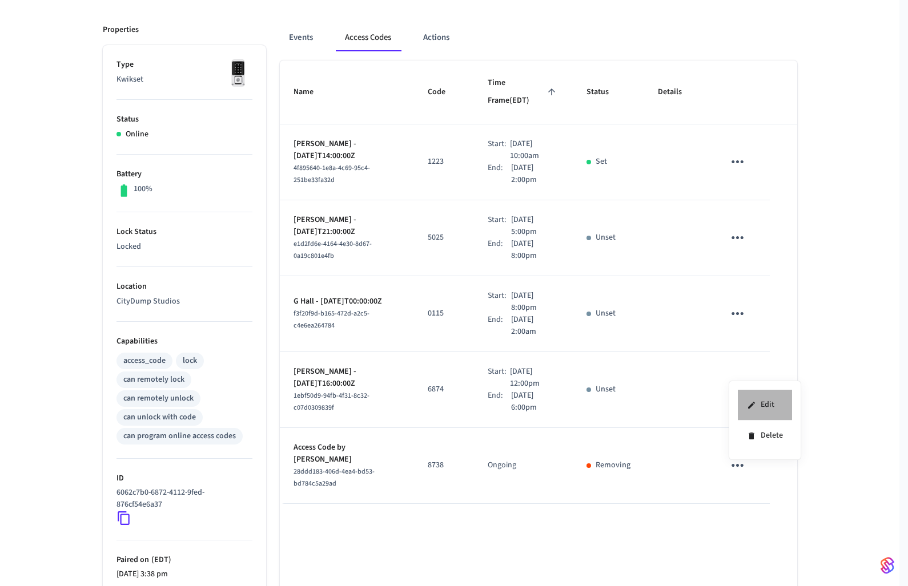
click at [748, 409] on icon at bounding box center [751, 405] width 9 height 9
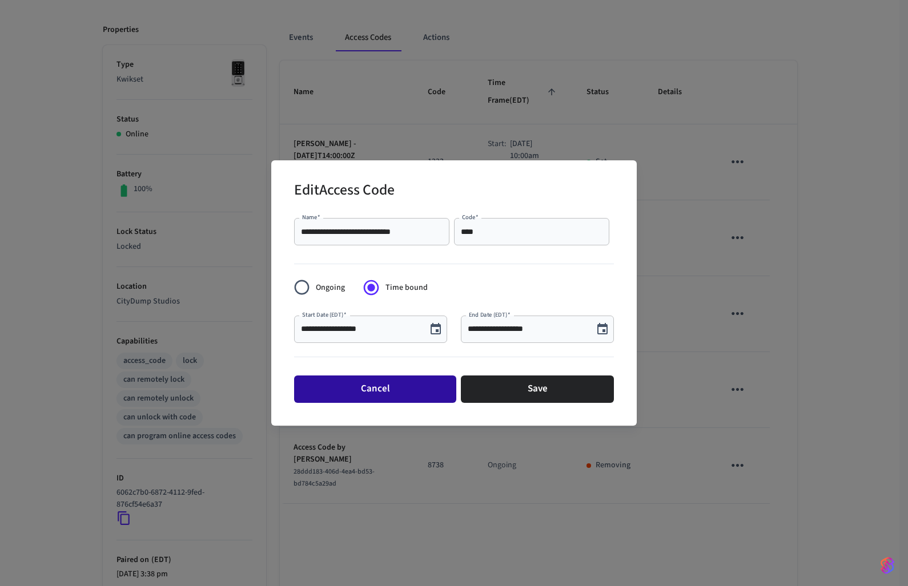
click at [406, 399] on button "Cancel" at bounding box center [375, 389] width 162 height 27
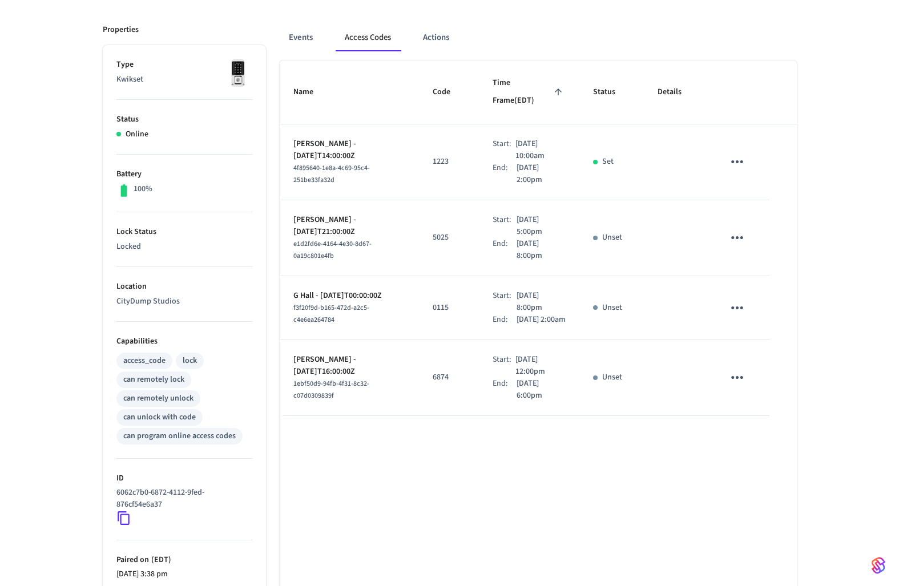
click at [743, 153] on icon "sticky table" at bounding box center [737, 162] width 18 height 18
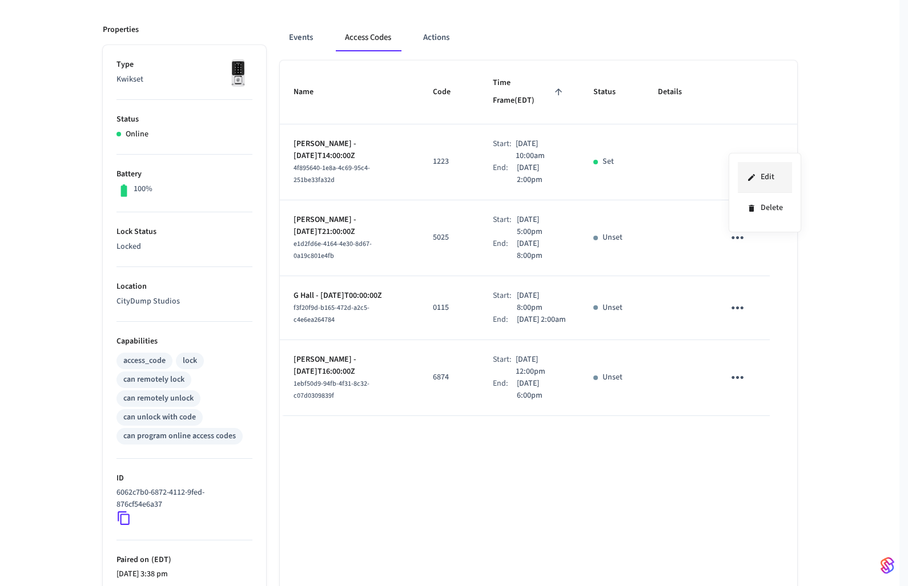
click at [748, 170] on li "Edit" at bounding box center [765, 177] width 54 height 31
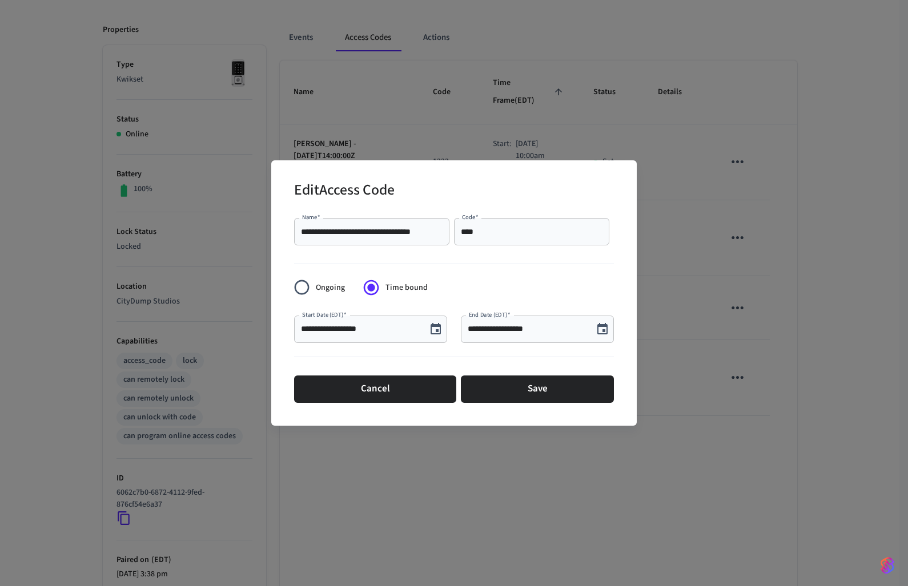
click at [481, 225] on div "**** Code   *" at bounding box center [531, 231] width 155 height 27
click at [477, 233] on input "****" at bounding box center [532, 231] width 142 height 11
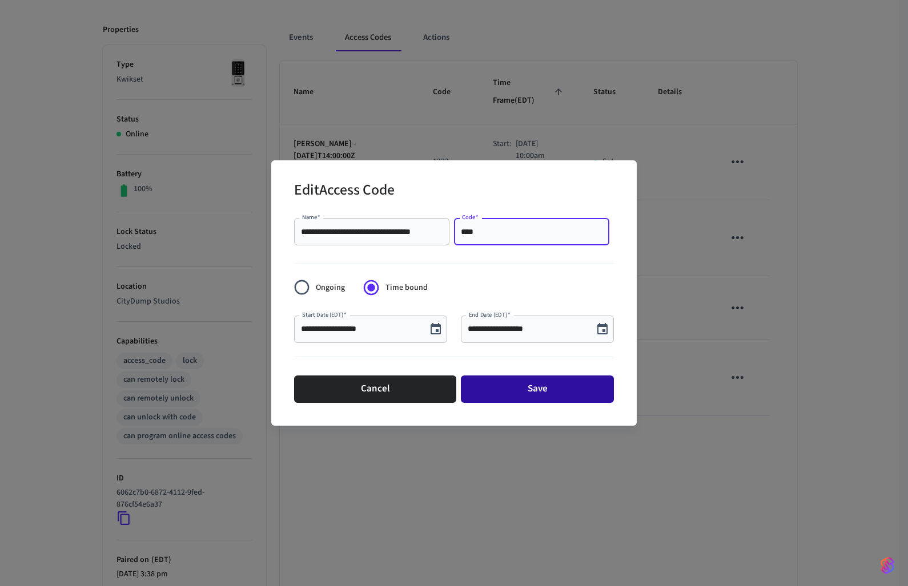
type input "****"
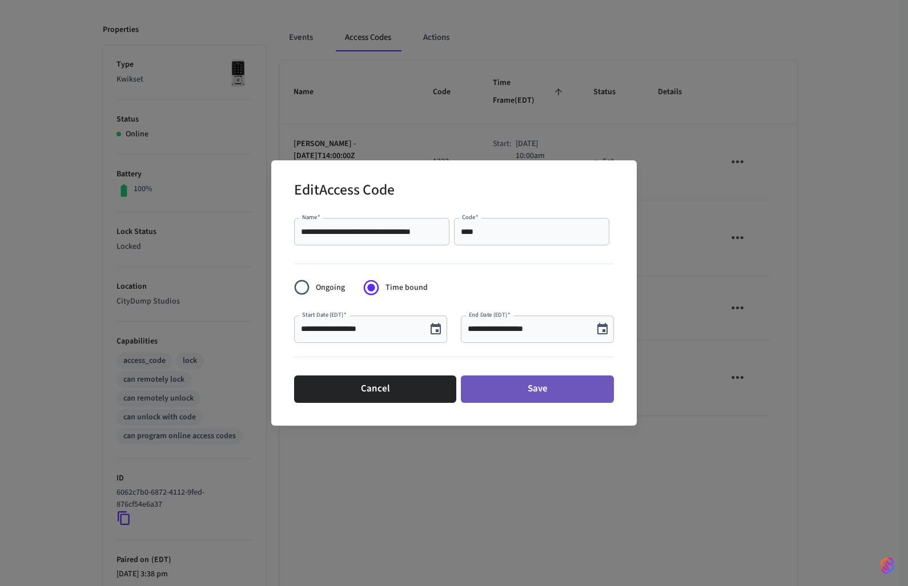
click at [501, 402] on button "Save" at bounding box center [537, 389] width 153 height 27
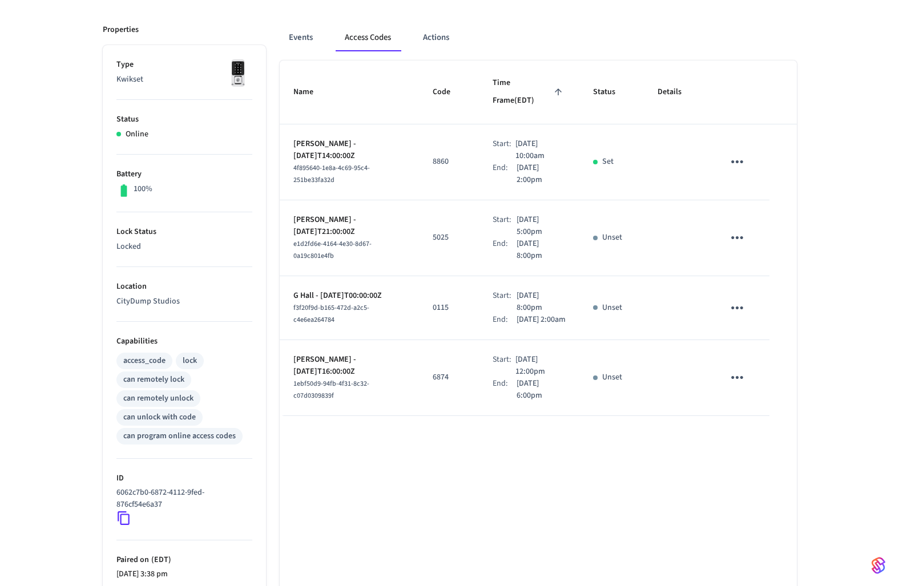
click at [453, 228] on td "5025" at bounding box center [449, 238] width 60 height 76
click at [732, 236] on icon "sticky table" at bounding box center [737, 237] width 12 height 3
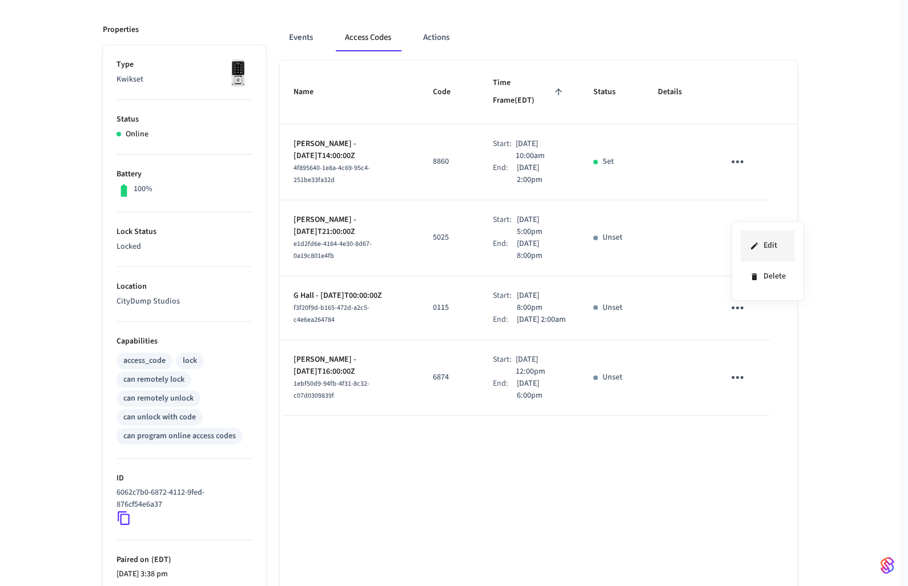
click at [751, 243] on icon at bounding box center [754, 245] width 9 height 9
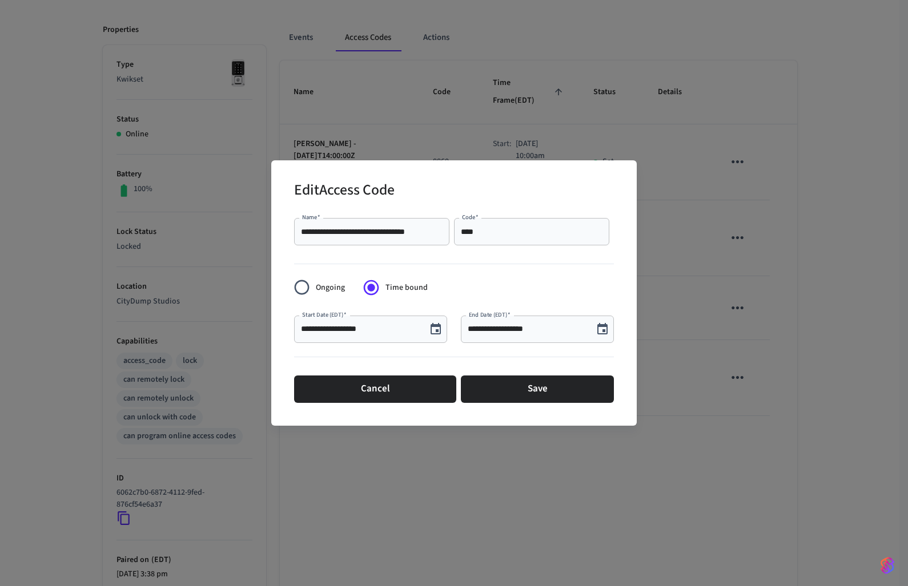
click at [476, 224] on div "**** Code   *" at bounding box center [531, 231] width 155 height 27
click at [488, 229] on input "****" at bounding box center [532, 231] width 142 height 11
type input "****"
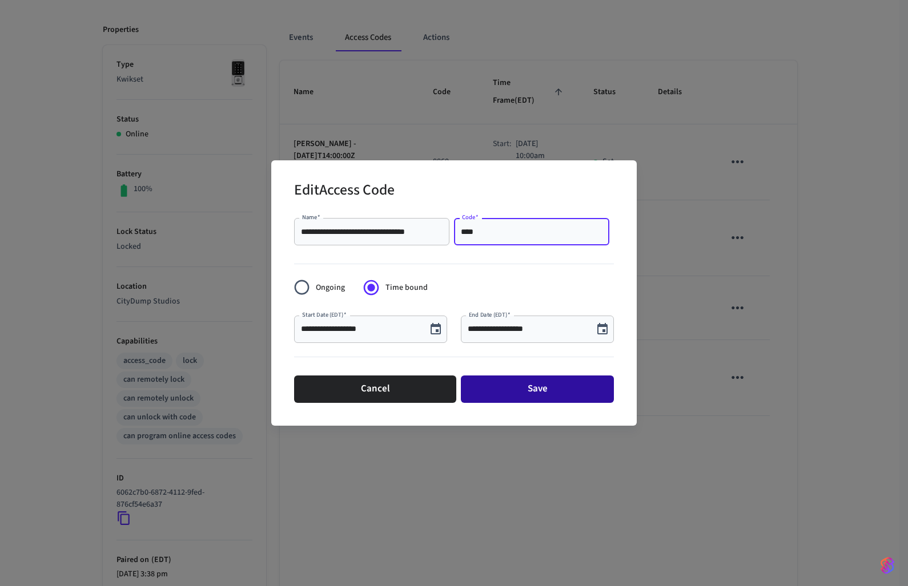
click at [549, 382] on button "Save" at bounding box center [537, 389] width 153 height 27
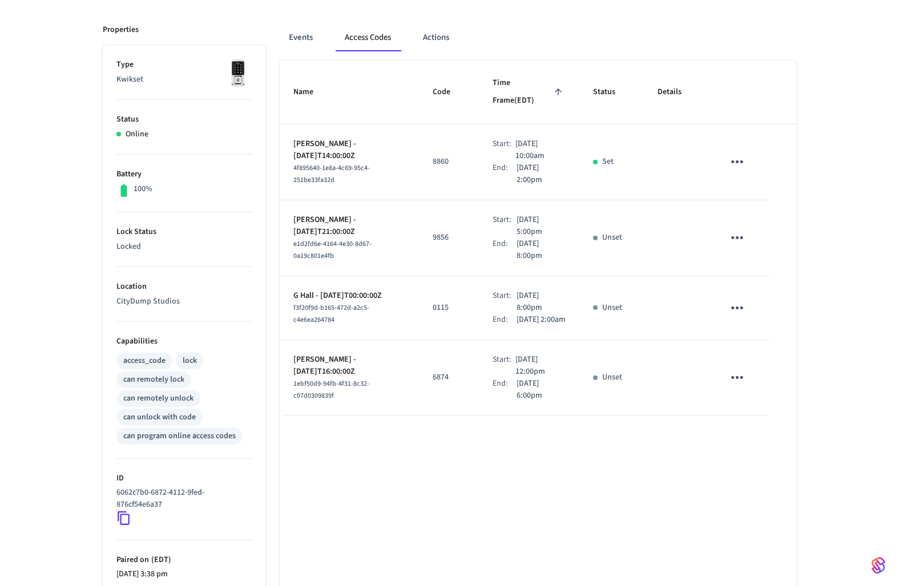
click at [740, 307] on icon "sticky table" at bounding box center [737, 308] width 12 height 3
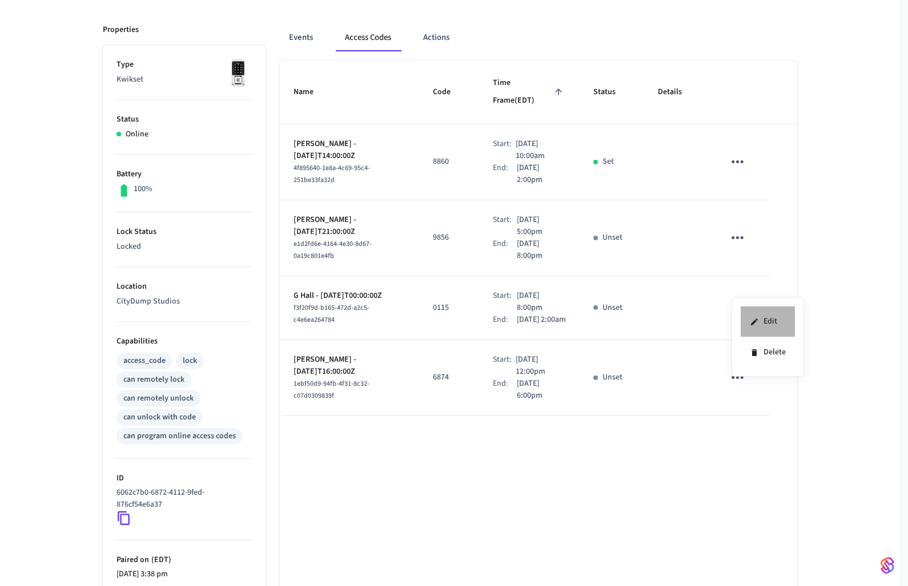
click at [755, 319] on icon at bounding box center [754, 321] width 9 height 9
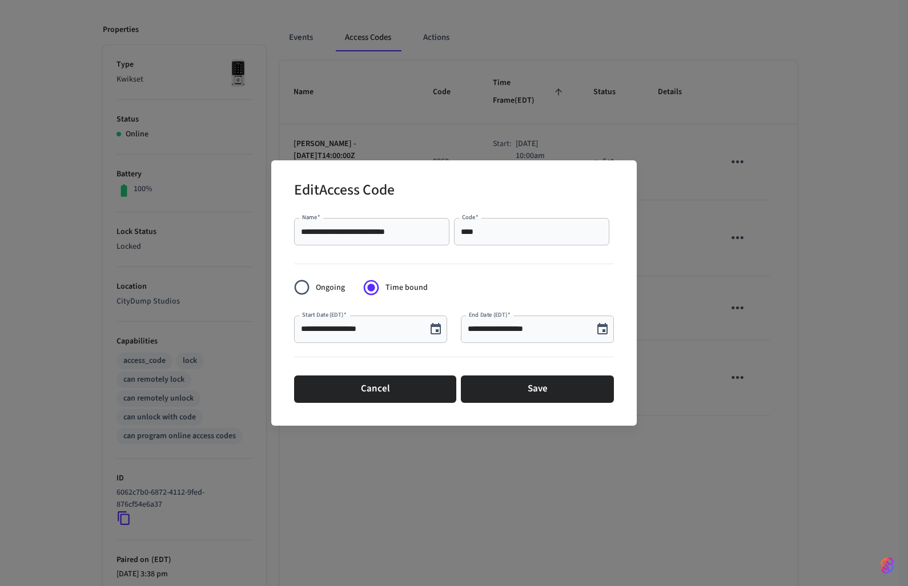
click at [466, 244] on div "**** Code   *" at bounding box center [531, 231] width 155 height 27
click at [468, 239] on div "**** Code   *" at bounding box center [531, 231] width 155 height 27
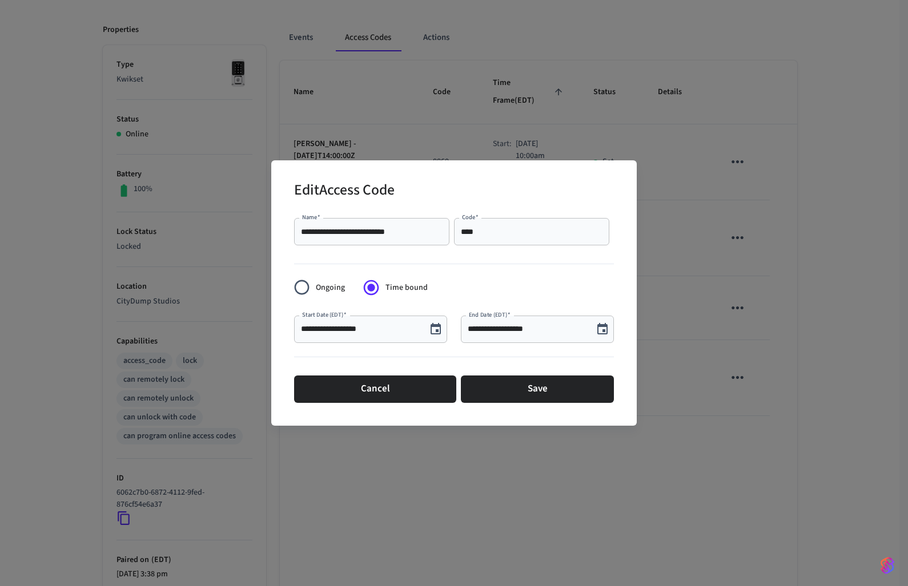
click at [468, 239] on div "**** Code   *" at bounding box center [531, 231] width 155 height 27
click at [472, 232] on input "****" at bounding box center [532, 231] width 142 height 11
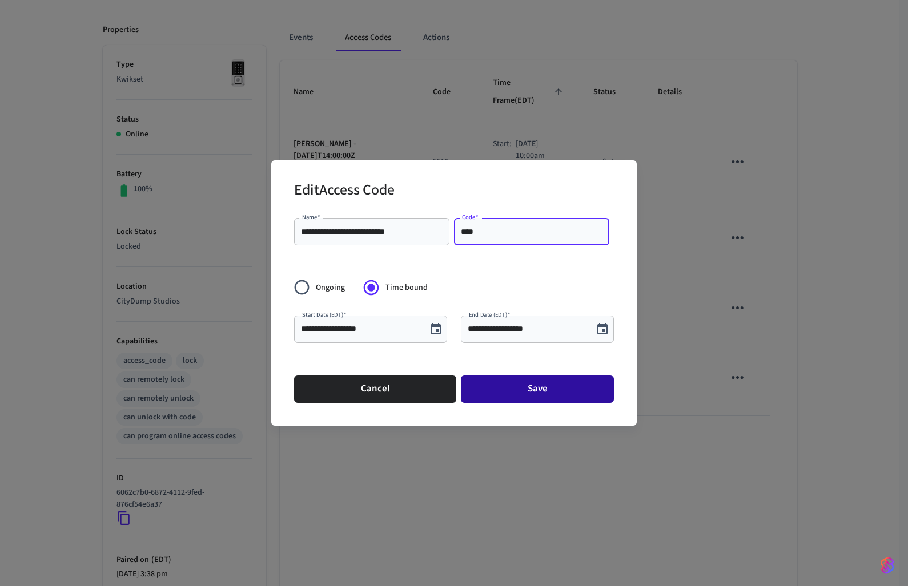
type input "****"
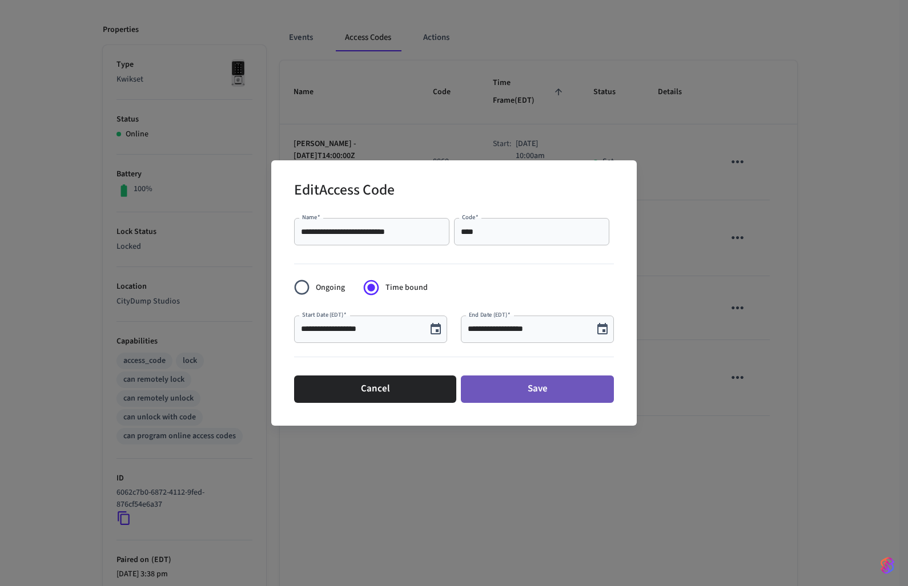
click at [522, 389] on button "Save" at bounding box center [537, 389] width 153 height 27
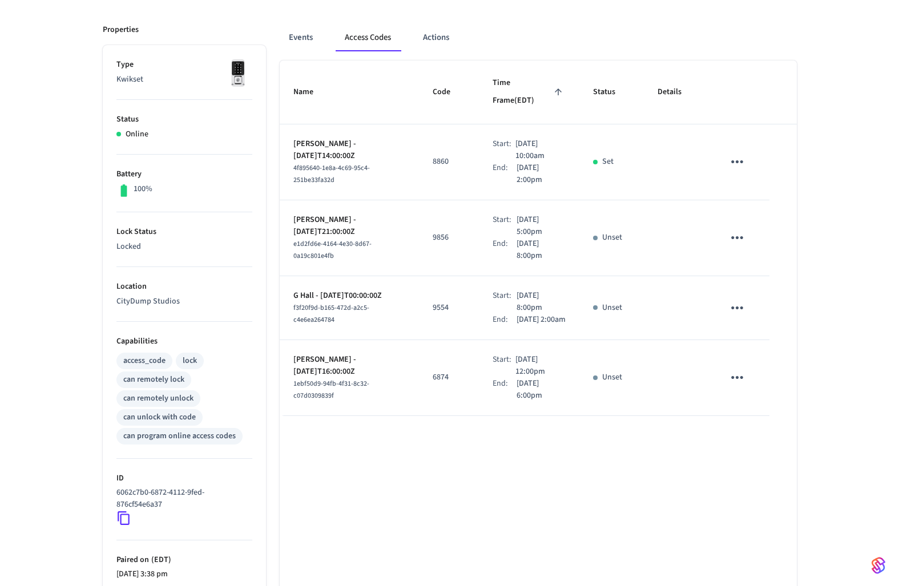
click at [738, 373] on icon "sticky table" at bounding box center [737, 378] width 18 height 18
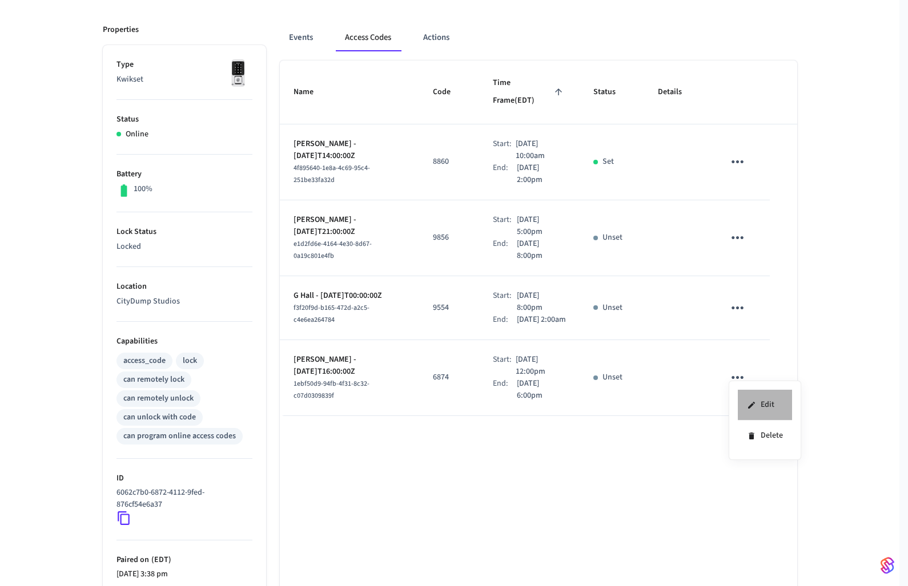
click at [751, 401] on icon at bounding box center [751, 405] width 9 height 9
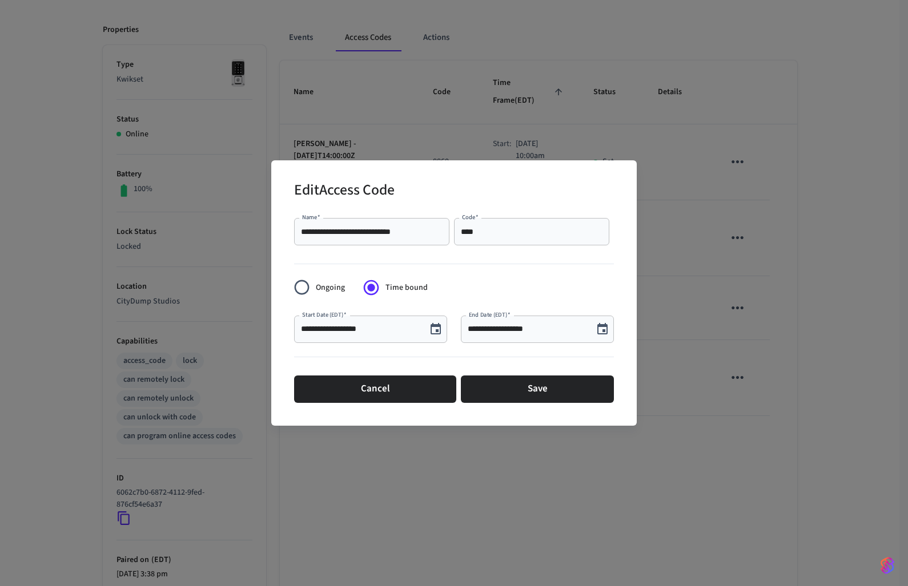
click at [497, 224] on div "**** Code   *" at bounding box center [531, 231] width 155 height 27
click at [482, 235] on input "****" at bounding box center [532, 231] width 142 height 11
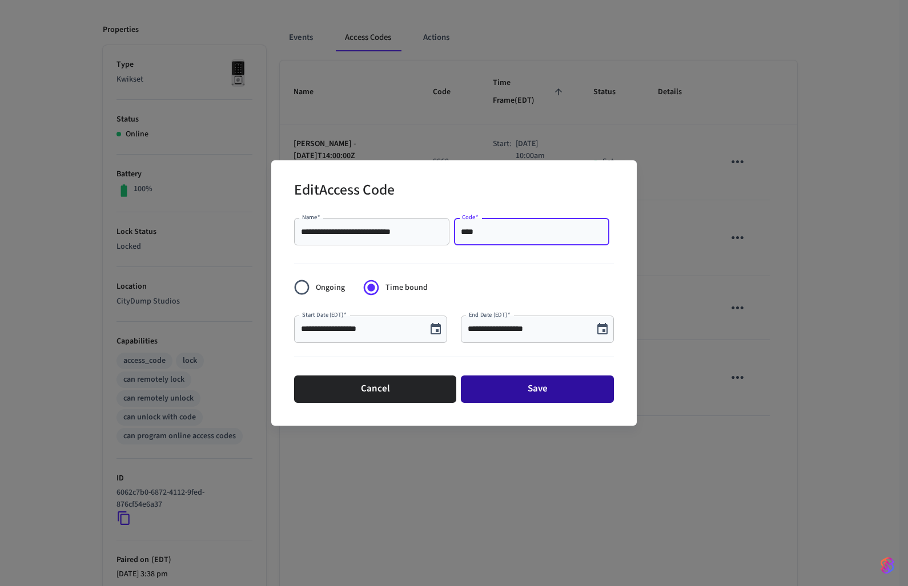
type input "****"
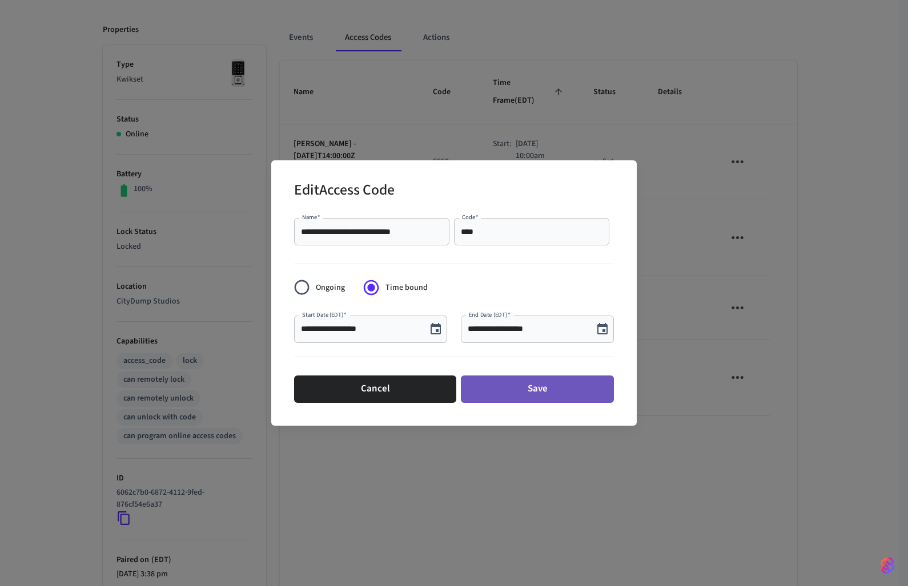
click at [516, 388] on button "Save" at bounding box center [537, 389] width 153 height 27
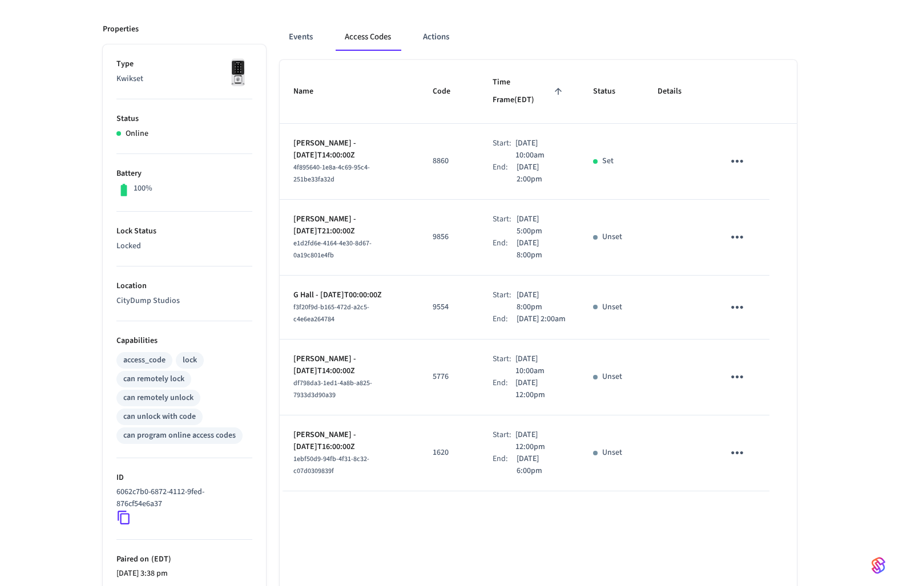
scroll to position [148, 0]
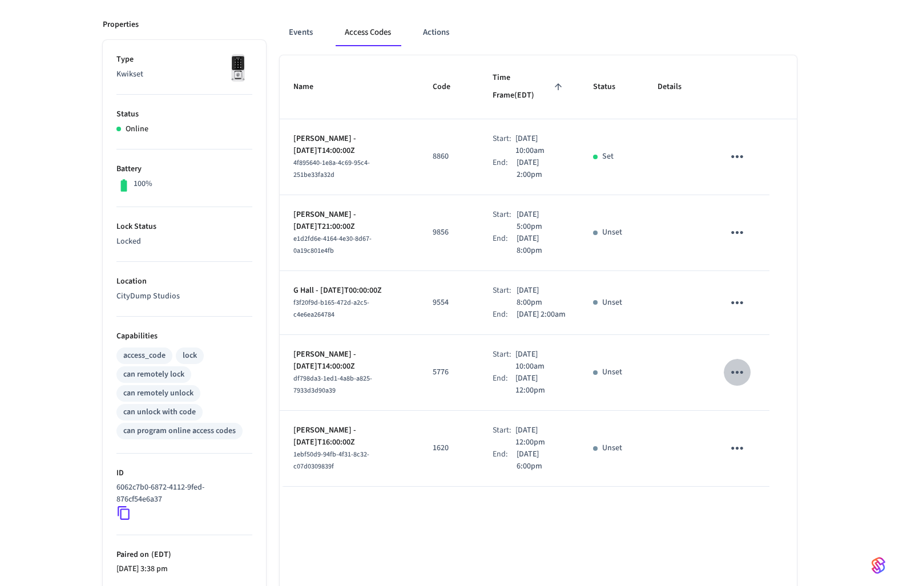
click at [730, 368] on icon "sticky table" at bounding box center [737, 373] width 18 height 18
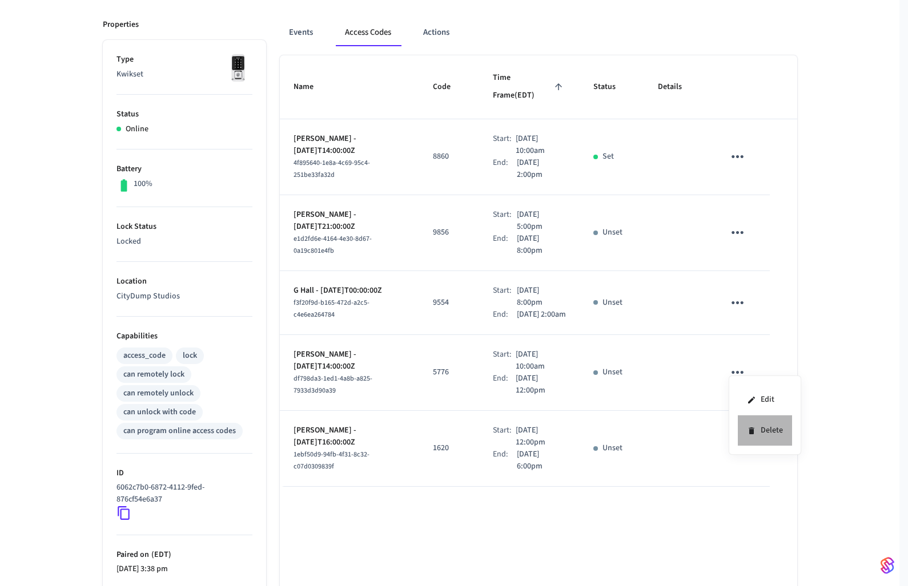
click at [750, 432] on icon at bounding box center [750, 431] width 5 height 7
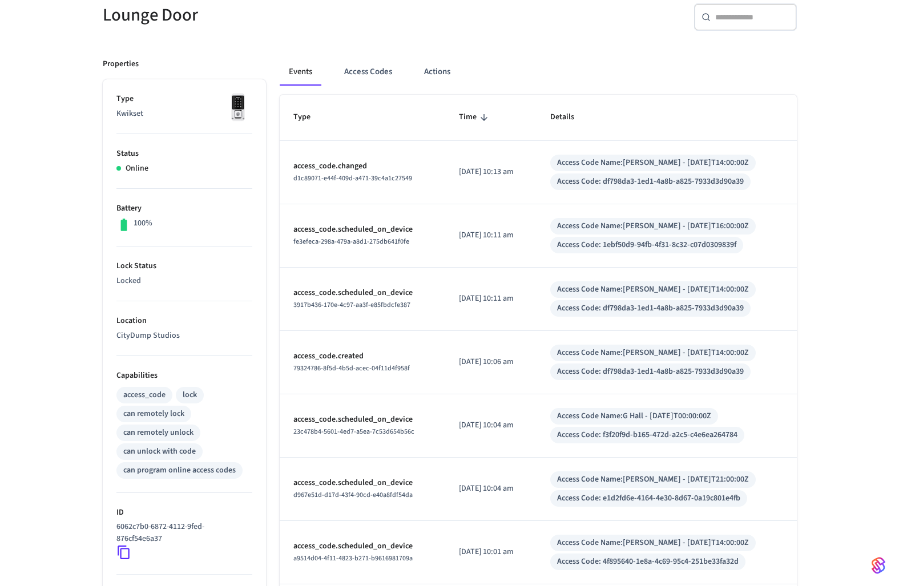
scroll to position [110, 0]
click at [355, 74] on button "Access Codes" at bounding box center [368, 70] width 66 height 27
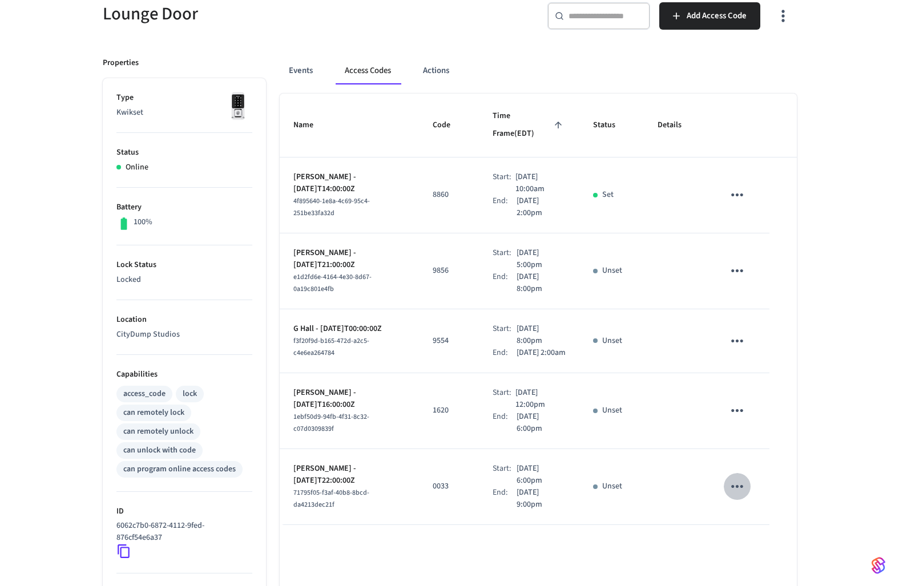
click at [744, 478] on icon "sticky table" at bounding box center [737, 487] width 18 height 18
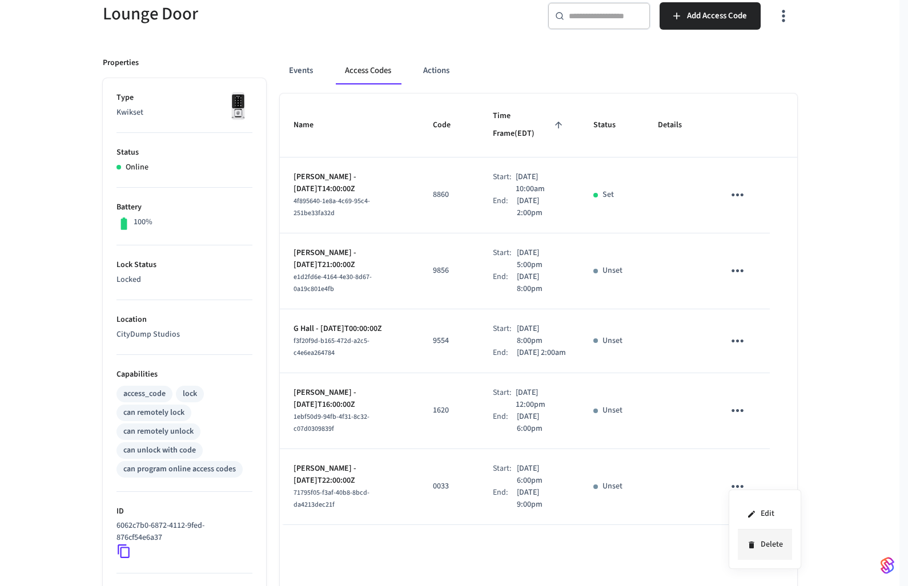
click at [752, 538] on li "Delete" at bounding box center [765, 545] width 54 height 30
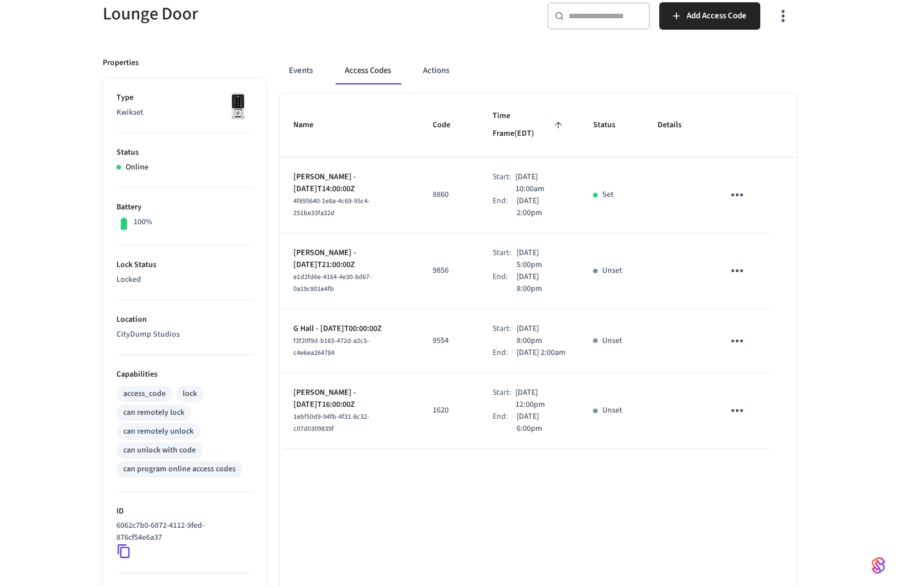
click at [739, 269] on icon "sticky table" at bounding box center [737, 270] width 12 height 3
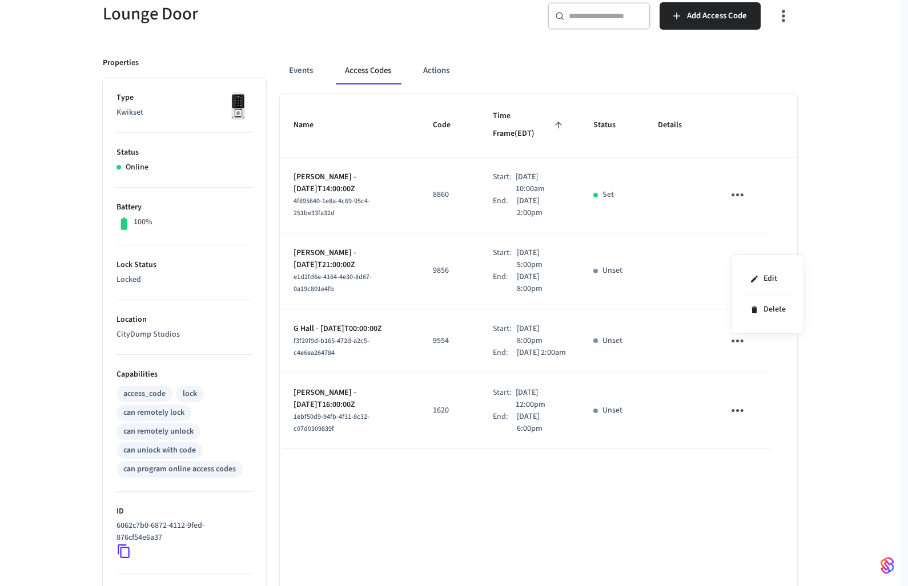
click at [738, 279] on div "Edit Delete" at bounding box center [767, 294] width 73 height 79
click at [744, 279] on li "Edit" at bounding box center [767, 279] width 54 height 31
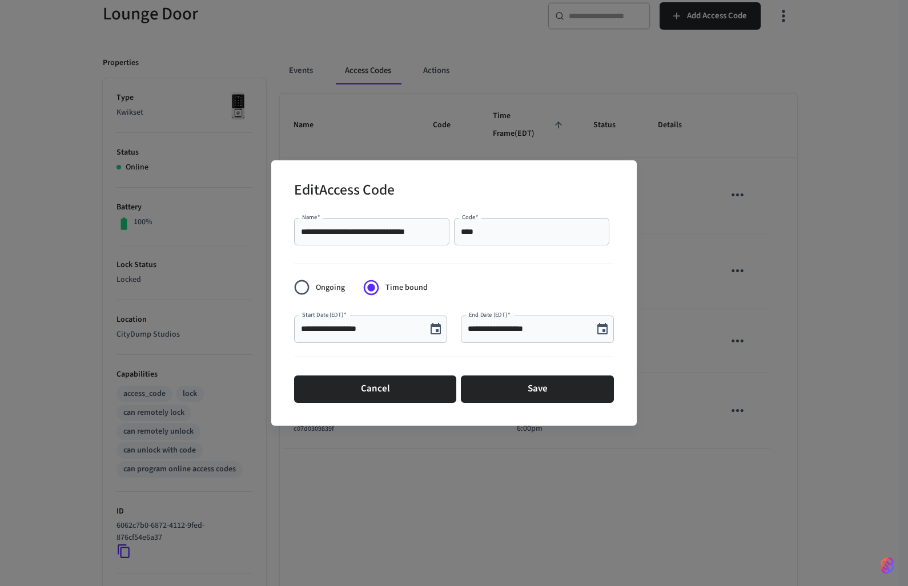
click at [457, 231] on div "**** Code   *" at bounding box center [531, 231] width 155 height 27
click at [461, 230] on input "****" at bounding box center [532, 231] width 142 height 11
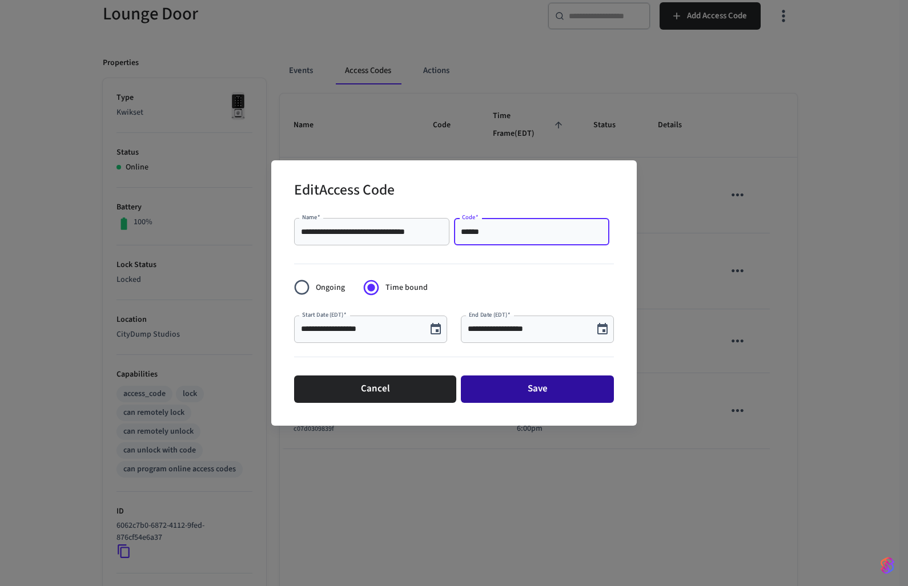
type input "******"
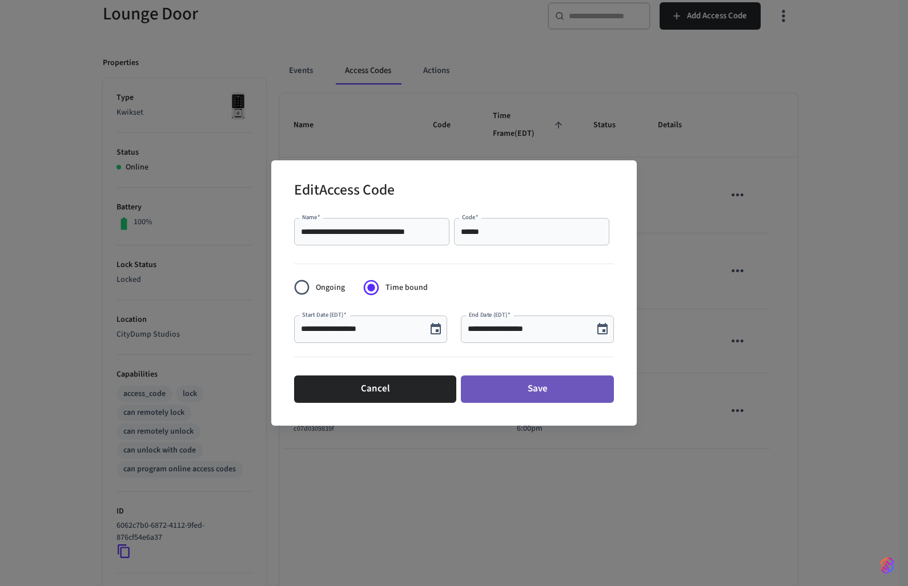
click at [490, 386] on button "Save" at bounding box center [537, 389] width 153 height 27
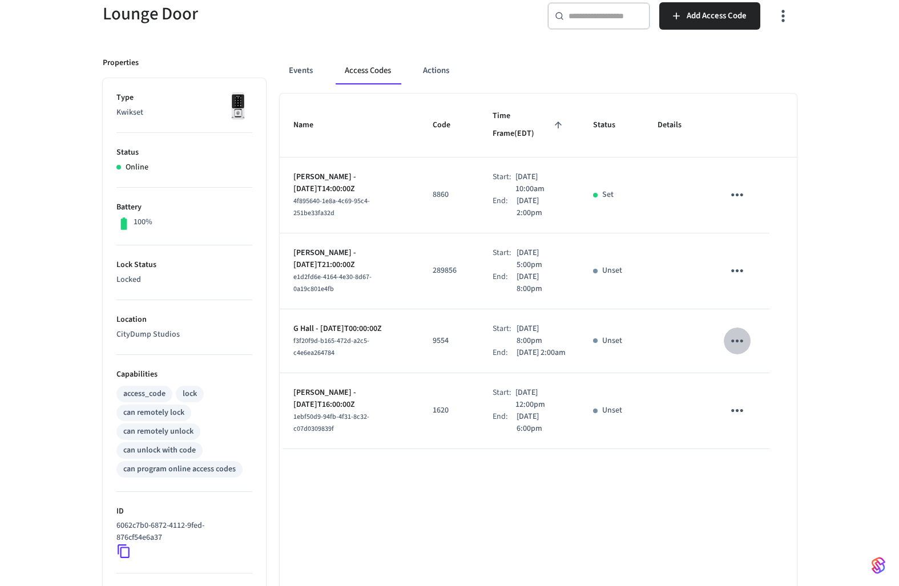
click at [731, 340] on icon "sticky table" at bounding box center [737, 341] width 12 height 3
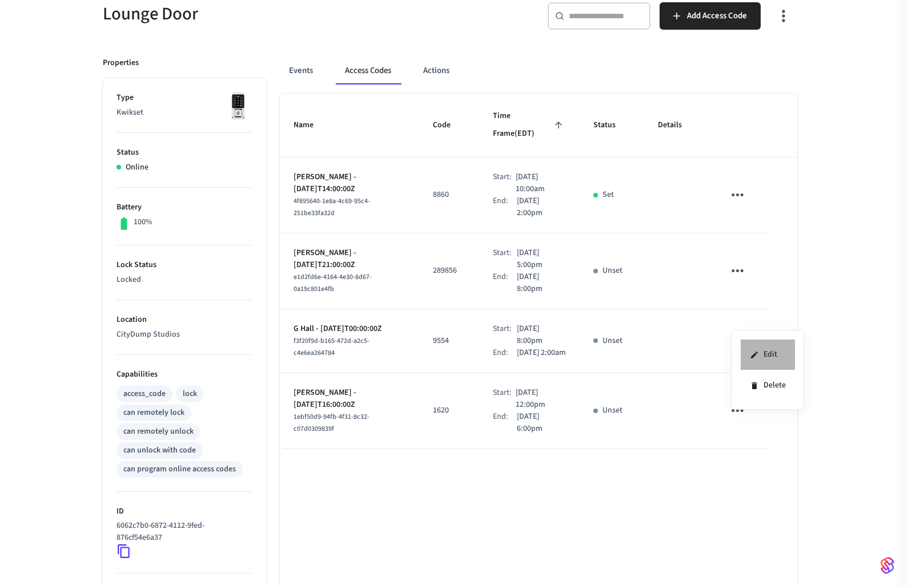
click at [747, 355] on li "Edit" at bounding box center [767, 355] width 54 height 31
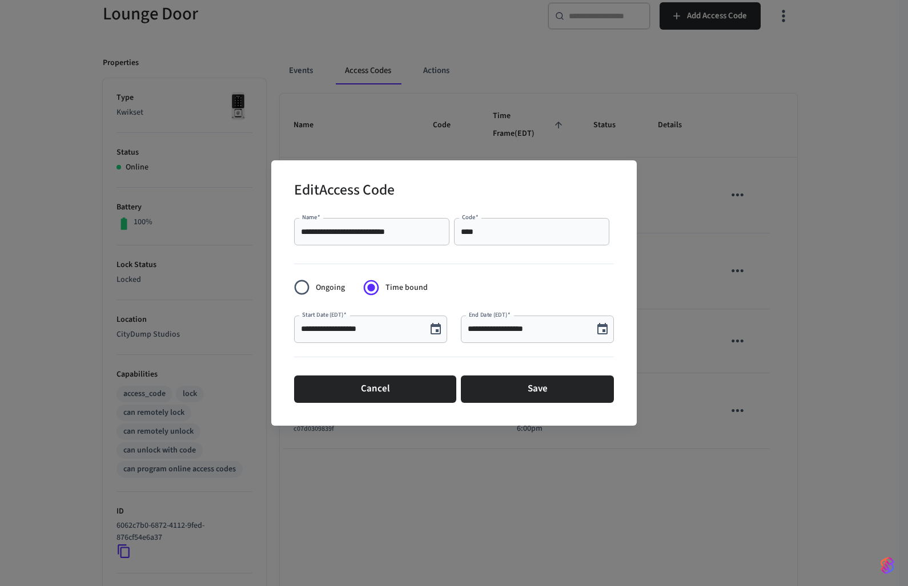
click at [462, 232] on input "****" at bounding box center [532, 231] width 142 height 11
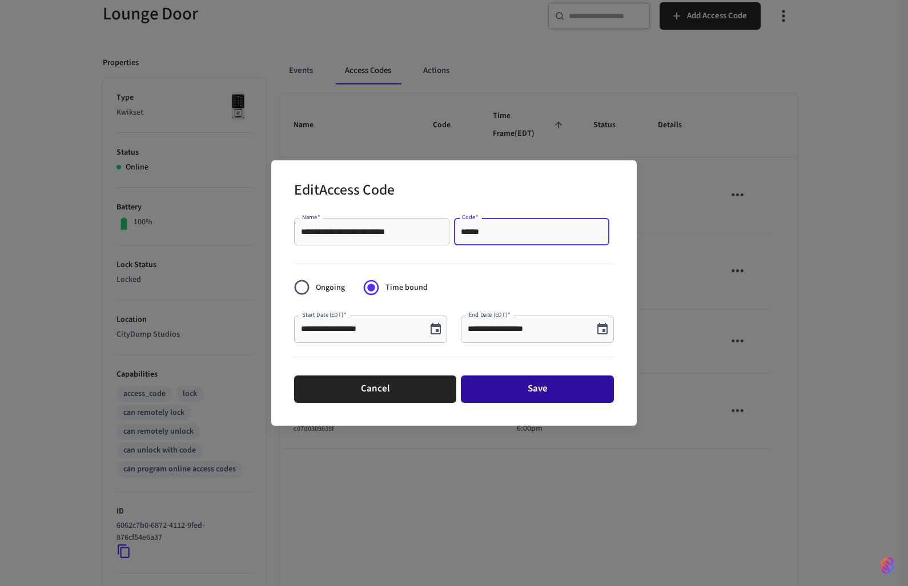
type input "******"
click at [521, 388] on button "Save" at bounding box center [537, 389] width 153 height 27
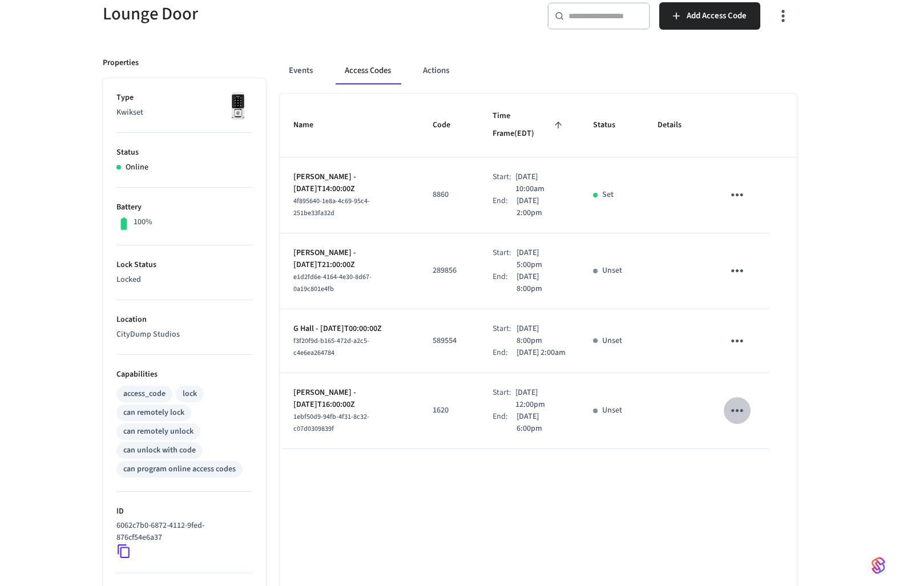
click at [735, 403] on icon "sticky table" at bounding box center [737, 411] width 18 height 18
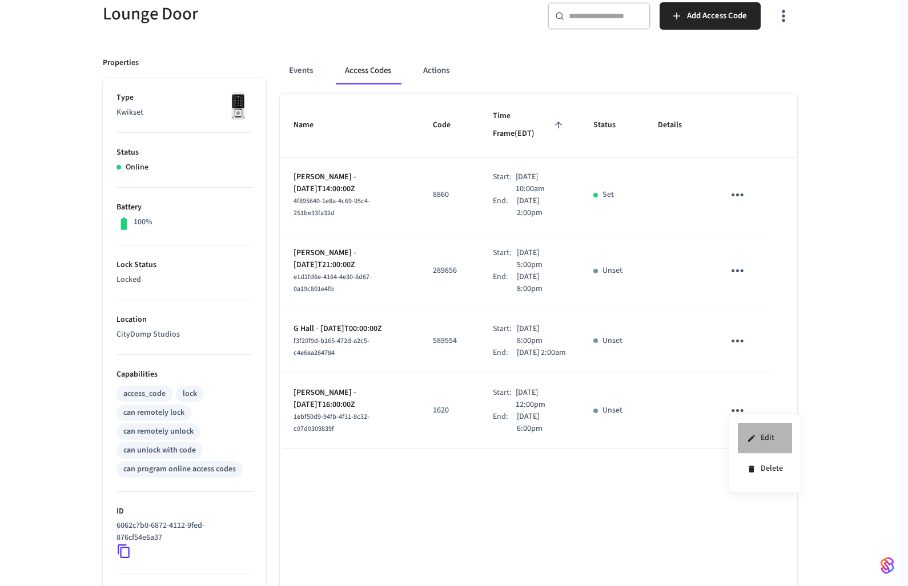
click at [743, 428] on li "Edit" at bounding box center [765, 438] width 54 height 31
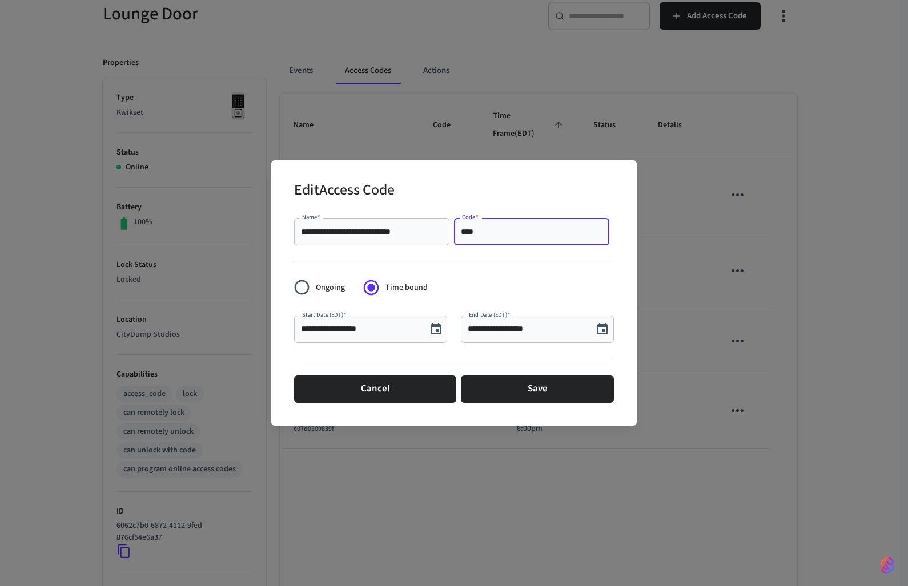
click at [461, 231] on input "****" at bounding box center [532, 231] width 142 height 11
type input "******"
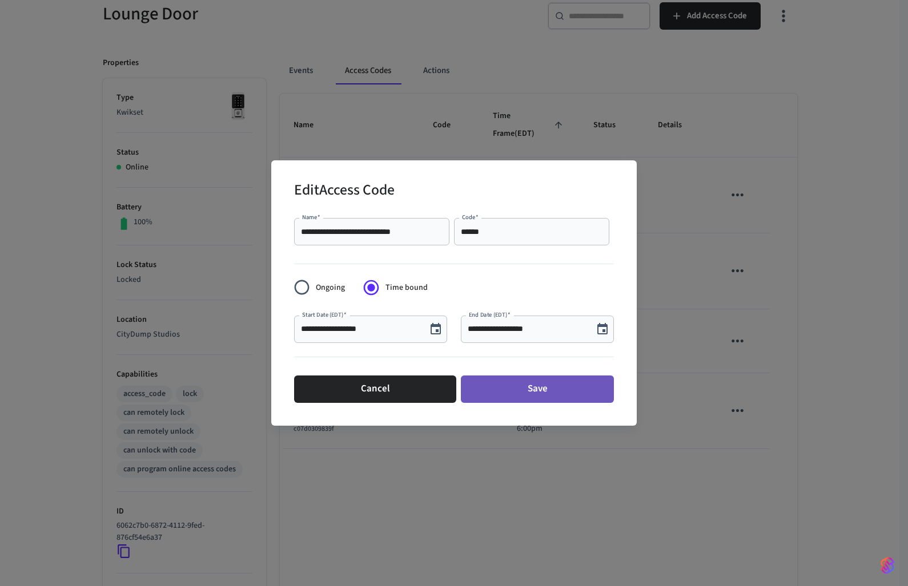
click at [501, 384] on button "Save" at bounding box center [537, 389] width 153 height 27
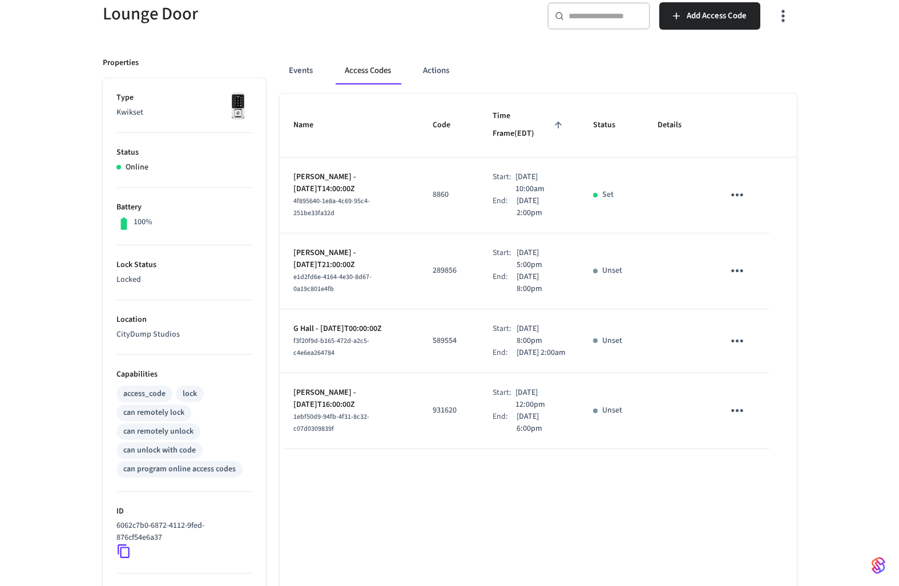
click at [533, 468] on div "Name Code Time Frame (EDT) Status Details [PERSON_NAME] - [DATE]T14:00:00Z 4f89…" at bounding box center [538, 415] width 517 height 643
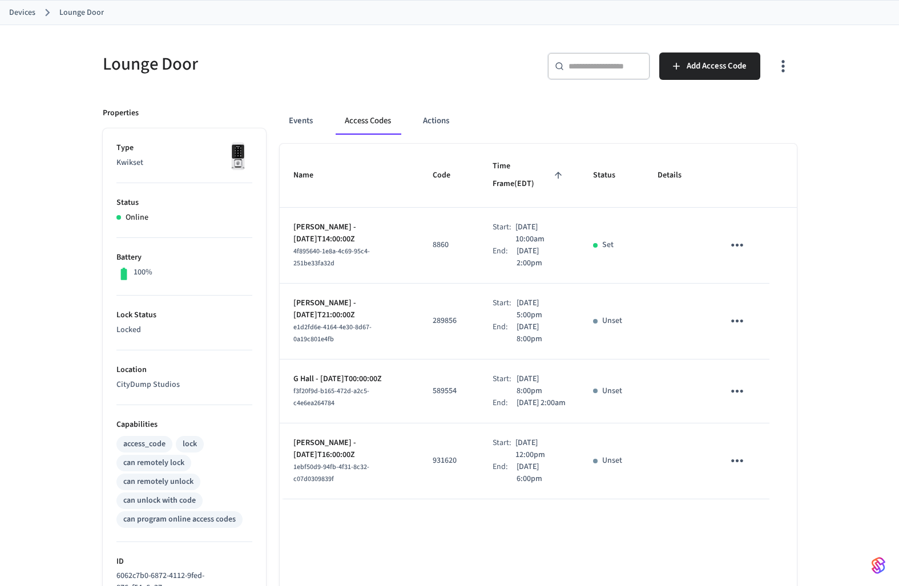
scroll to position [0, 0]
